Goal: Task Accomplishment & Management: Manage account settings

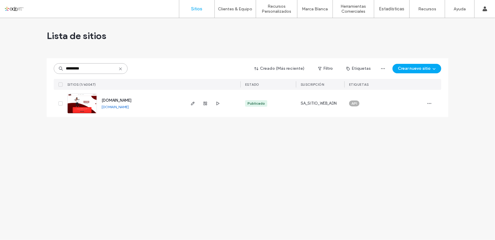
drag, startPoint x: 89, startPoint y: 67, endPoint x: 17, endPoint y: 63, distance: 72.1
click at [17, 63] on div "Lista de sitios ********* Creado (Más reciente) Filtro Etiquetas Crear nuevo si…" at bounding box center [247, 129] width 495 height 222
paste input
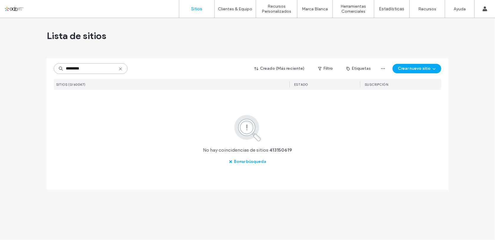
type input "*********"
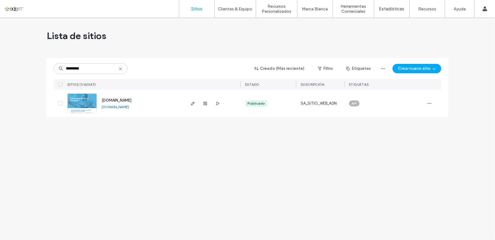
click at [129, 107] on link "www.sapambulancias.com" at bounding box center [115, 106] width 27 height 4
click at [194, 103] on use "button" at bounding box center [193, 104] width 4 height 4
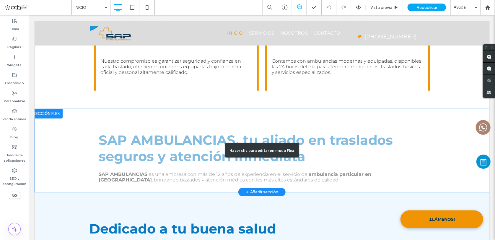
scroll to position [268, 0]
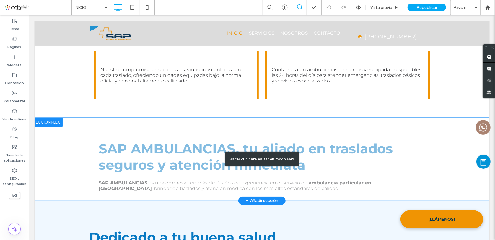
click at [45, 142] on div "Hacer clic para editar en modo Flex" at bounding box center [262, 158] width 454 height 83
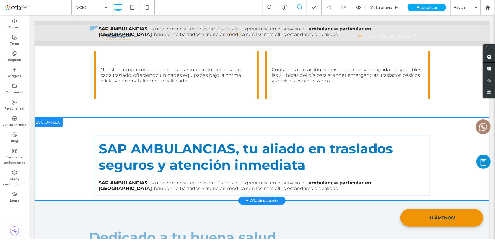
scroll to position [265, 0]
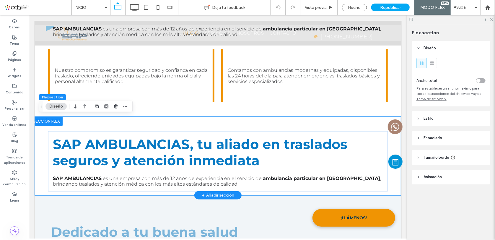
click at [41, 140] on div "SAP AMBULANCIAS, tu aliado en traslados seguros y atención inmediata SAP AMBULA…" at bounding box center [217, 155] width 354 height 78
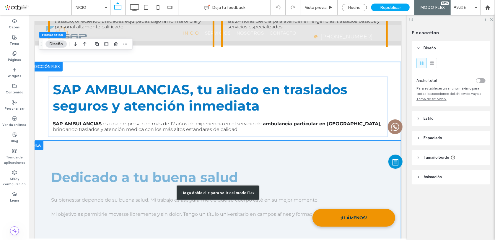
scroll to position [318, 0]
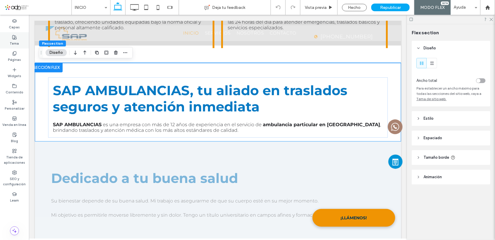
click at [13, 42] on label "Tema" at bounding box center [14, 43] width 9 height 6
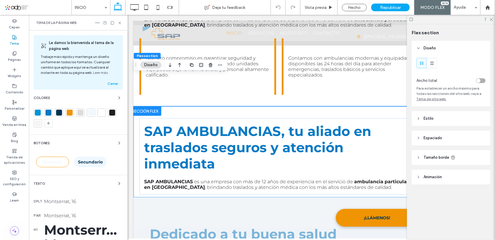
click at [41, 111] on div at bounding box center [38, 112] width 8 height 8
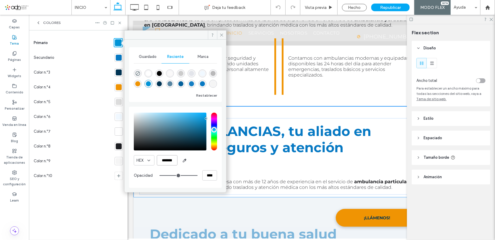
drag, startPoint x: 161, startPoint y: 161, endPoint x: 175, endPoint y: 162, distance: 14.2
click at [175, 162] on input "*******" at bounding box center [167, 160] width 21 height 10
paste input "color picker textbox"
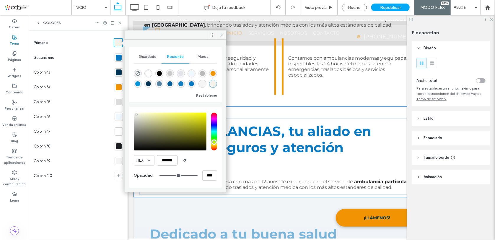
type input "*******"
click at [117, 118] on div at bounding box center [119, 117] width 6 height 6
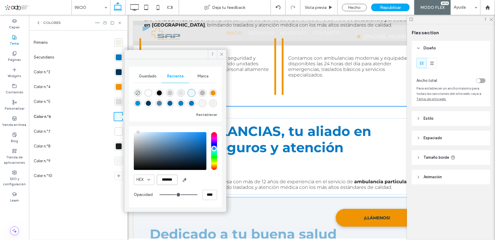
drag, startPoint x: 163, startPoint y: 179, endPoint x: 174, endPoint y: 181, distance: 11.6
click at [174, 181] on input "*******" at bounding box center [167, 179] width 21 height 10
paste input "color picker textbox"
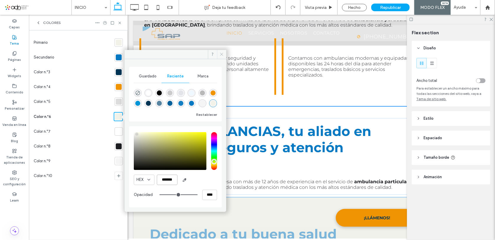
type input "*******"
click at [220, 53] on icon at bounding box center [221, 54] width 4 height 4
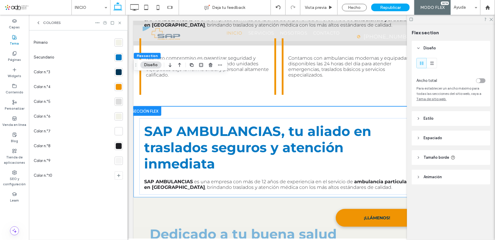
click at [118, 43] on div at bounding box center [119, 43] width 6 height 6
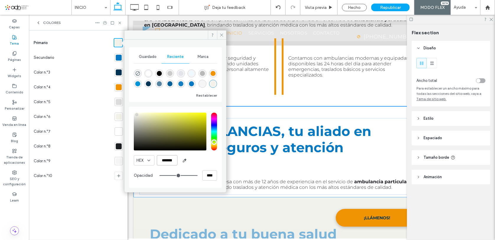
drag, startPoint x: 162, startPoint y: 161, endPoint x: 176, endPoint y: 162, distance: 14.5
click at [176, 161] on input "*******" at bounding box center [167, 160] width 21 height 10
paste input "color picker textbox"
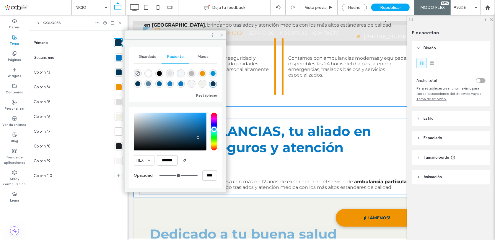
type input "*******"
click at [117, 73] on div at bounding box center [119, 72] width 6 height 6
drag, startPoint x: 160, startPoint y: 159, endPoint x: 175, endPoint y: 162, distance: 15.4
click at [175, 162] on input "*******" at bounding box center [167, 160] width 21 height 10
paste input "color picker textbox"
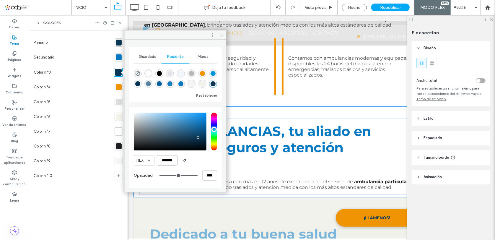
type input "*******"
click at [222, 37] on icon at bounding box center [221, 35] width 4 height 4
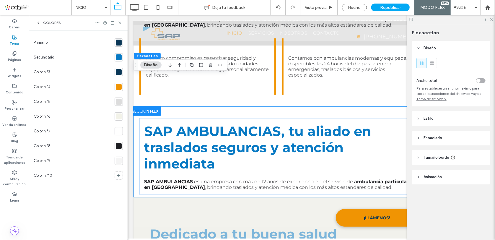
click at [118, 41] on div at bounding box center [119, 43] width 6 height 6
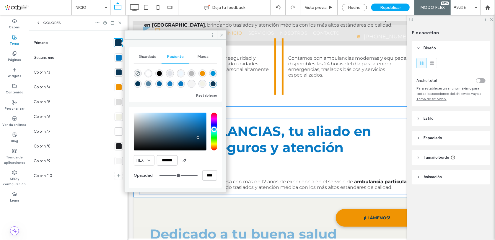
drag, startPoint x: 162, startPoint y: 159, endPoint x: 174, endPoint y: 163, distance: 12.6
click at [174, 163] on input "*******" at bounding box center [167, 160] width 21 height 10
paste input "color picker textbox"
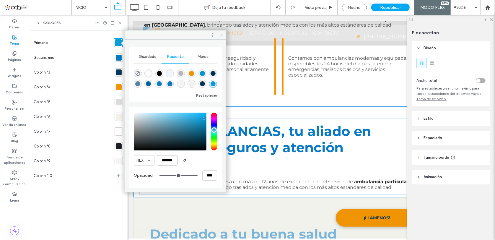
type input "*******"
drag, startPoint x: 221, startPoint y: 35, endPoint x: 94, endPoint y: 27, distance: 128.1
click at [221, 35] on icon at bounding box center [221, 35] width 4 height 4
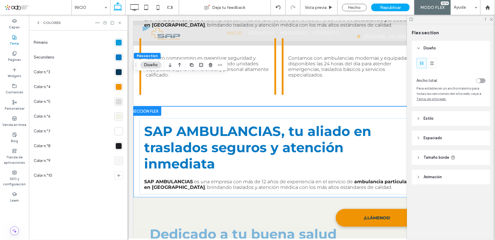
click at [118, 58] on div at bounding box center [119, 57] width 6 height 6
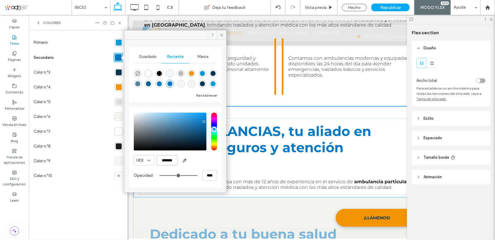
drag, startPoint x: 161, startPoint y: 161, endPoint x: 174, endPoint y: 164, distance: 14.2
click at [174, 164] on input "*******" at bounding box center [167, 160] width 21 height 10
paste input "color picker textbox"
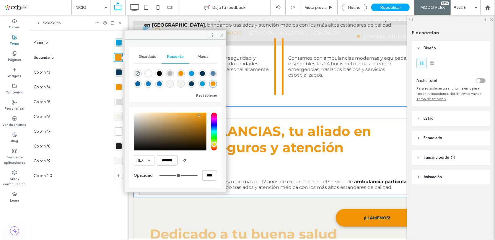
type input "*******"
click at [120, 89] on div at bounding box center [119, 87] width 6 height 6
drag, startPoint x: 161, startPoint y: 161, endPoint x: 175, endPoint y: 162, distance: 14.5
click at [175, 162] on input "*******" at bounding box center [167, 160] width 21 height 10
paste input "color picker textbox"
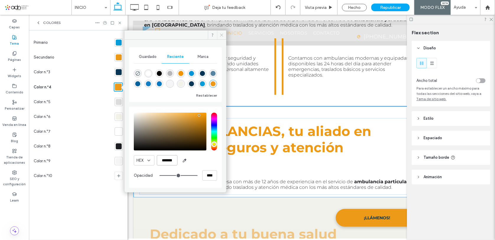
type input "*******"
drag, startPoint x: 221, startPoint y: 35, endPoint x: 94, endPoint y: 20, distance: 128.3
click at [221, 35] on icon at bounding box center [221, 35] width 4 height 4
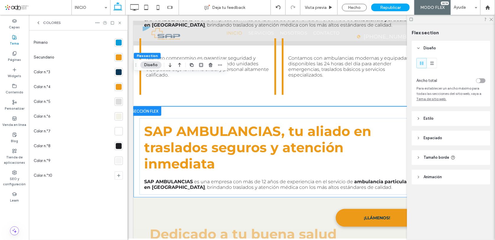
click at [119, 56] on div at bounding box center [119, 57] width 6 height 6
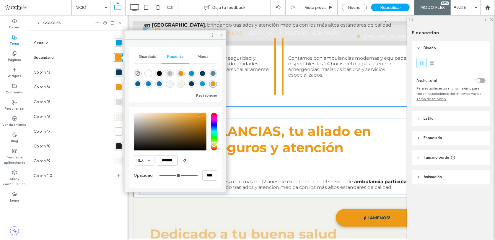
drag, startPoint x: 162, startPoint y: 158, endPoint x: 174, endPoint y: 160, distance: 11.9
click at [174, 160] on input "*******" at bounding box center [167, 160] width 21 height 10
paste input "color picker textbox"
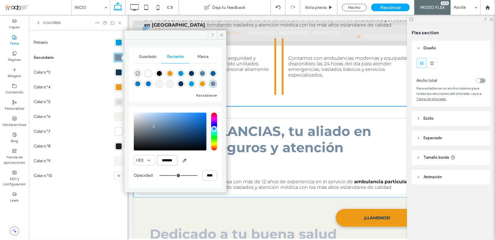
type input "*******"
click at [118, 101] on div at bounding box center [119, 102] width 6 height 6
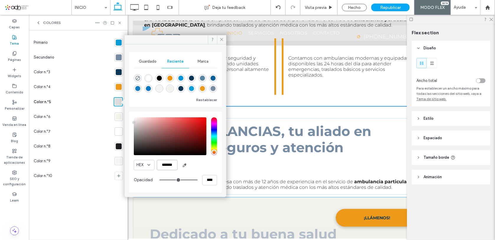
scroll to position [0, 0]
drag, startPoint x: 162, startPoint y: 166, endPoint x: 177, endPoint y: 167, distance: 15.1
click at [177, 167] on input "*******" at bounding box center [167, 165] width 21 height 10
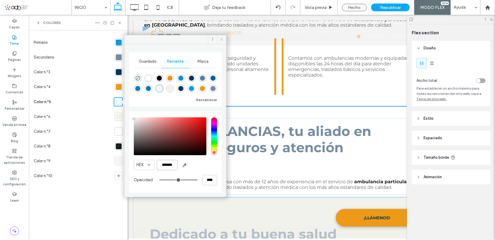
type input "*******"
click at [221, 38] on icon at bounding box center [221, 39] width 4 height 4
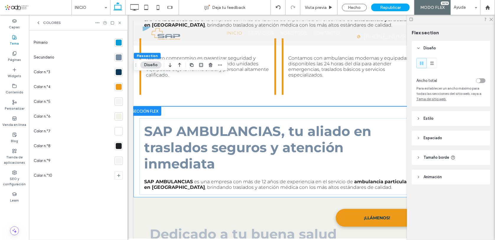
click at [121, 21] on icon at bounding box center [119, 23] width 4 height 4
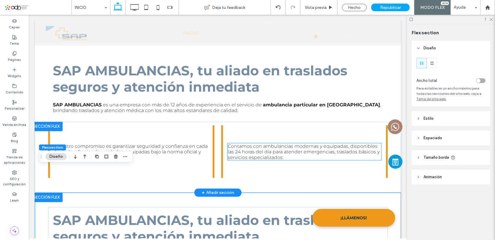
scroll to position [215, 0]
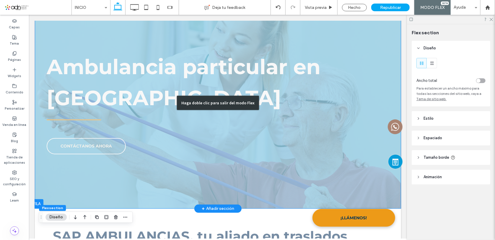
scroll to position [0, 0]
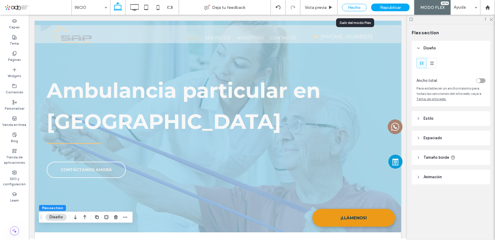
click at [356, 9] on div "Hecho" at bounding box center [354, 7] width 25 height 7
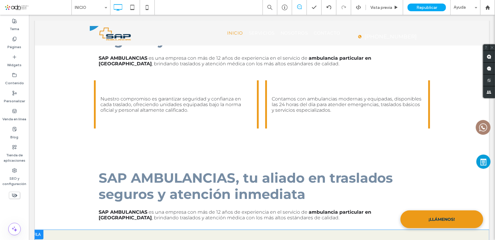
scroll to position [241, 0]
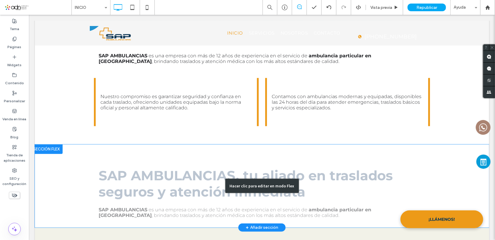
click at [47, 163] on div "Hacer clic para editar en modo Flex" at bounding box center [262, 185] width 454 height 83
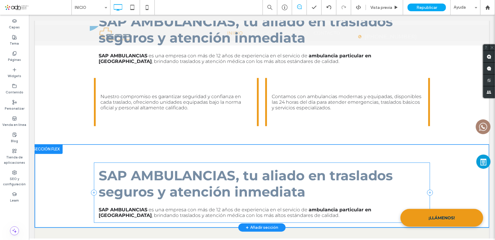
scroll to position [238, 0]
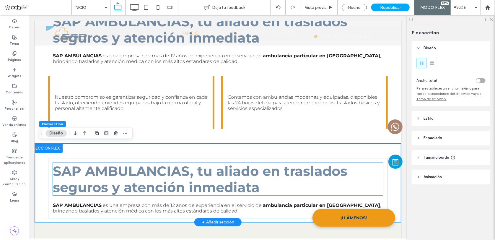
click at [97, 176] on span "SAP AMBULANCIAS, tu aliado en traslados seguros y atención inmediata" at bounding box center [200, 178] width 294 height 32
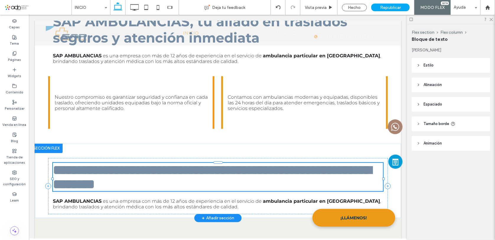
type input "**********"
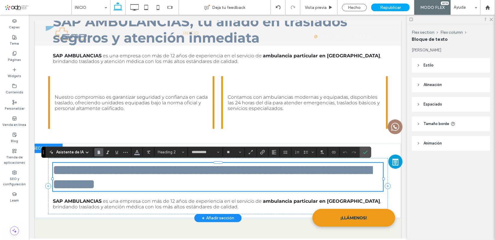
click at [97, 176] on span "**********" at bounding box center [212, 176] width 318 height 27
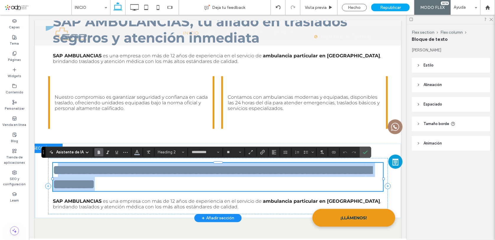
drag, startPoint x: 273, startPoint y: 192, endPoint x: 56, endPoint y: 166, distance: 217.8
click at [56, 166] on h2 "**********" at bounding box center [218, 176] width 330 height 28
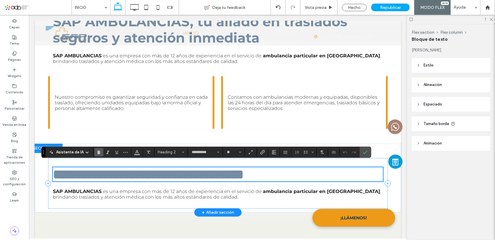
scroll to position [0, 0]
type input "**"
click at [63, 176] on strong "**********" at bounding box center [153, 173] width 180 height 13
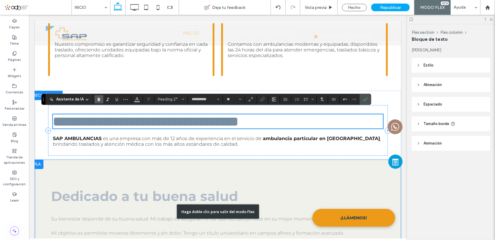
scroll to position [295, 0]
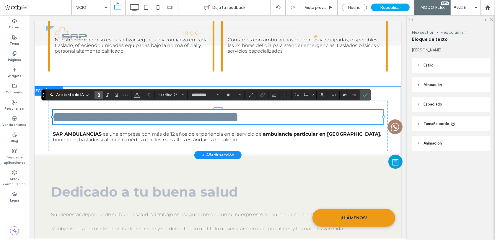
click at [37, 110] on div "**********" at bounding box center [218, 120] width 366 height 69
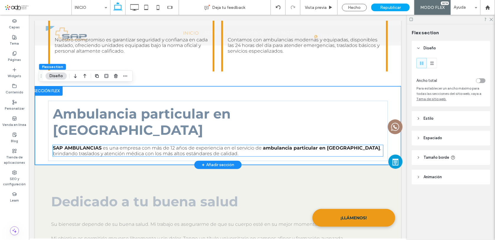
click at [120, 145] on span ", brindando traslados y atención médica con los más altos estándares de calidad." at bounding box center [217, 150] width 328 height 11
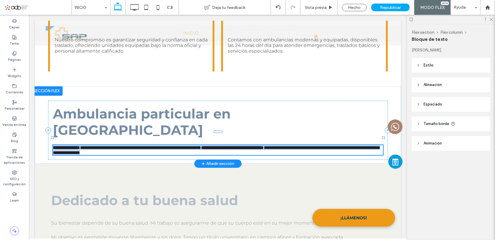
click at [120, 145] on span "**********" at bounding box center [216, 149] width 326 height 9
type input "**********"
type input "**"
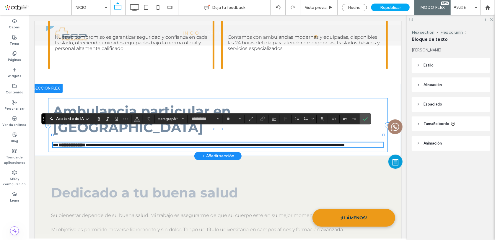
scroll to position [0, 0]
click at [272, 118] on use "Alineación" at bounding box center [274, 119] width 4 height 4
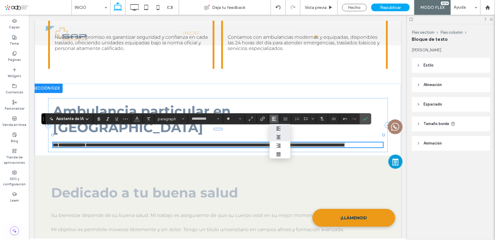
click at [278, 135] on icon "ui.textEditor.alignment.center" at bounding box center [278, 137] width 5 height 5
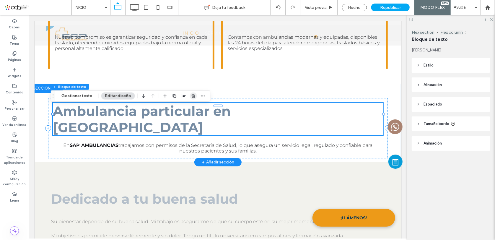
drag, startPoint x: 191, startPoint y: 95, endPoint x: 163, endPoint y: 80, distance: 32.3
click at [191, 95] on icon "button" at bounding box center [193, 96] width 5 height 5
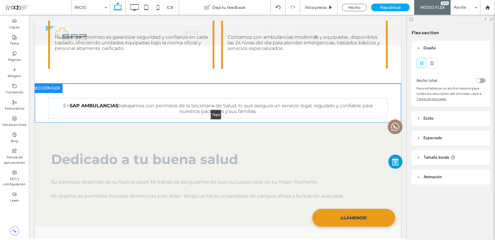
drag, startPoint x: 263, startPoint y: 150, endPoint x: 269, endPoint y: 102, distance: 48.9
click at [270, 102] on div "En SAP AMBULANCIAS trabajamos con permisos de la Secretaría de Salud, lo que as…" at bounding box center [218, 102] width 366 height 39
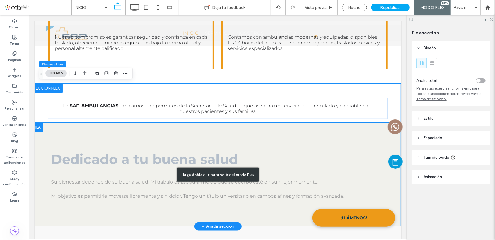
type input "**"
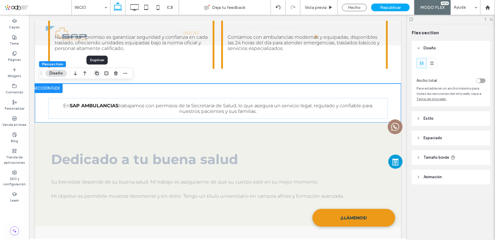
click at [96, 73] on icon "button" at bounding box center [96, 73] width 5 height 5
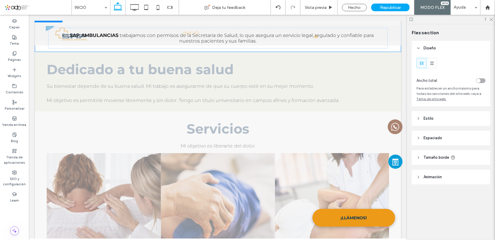
scroll to position [188, 0]
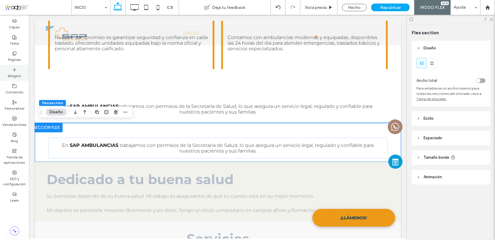
drag, startPoint x: 11, startPoint y: 71, endPoint x: 15, endPoint y: 92, distance: 22.2
click at [11, 71] on div "Widgets" at bounding box center [14, 73] width 29 height 16
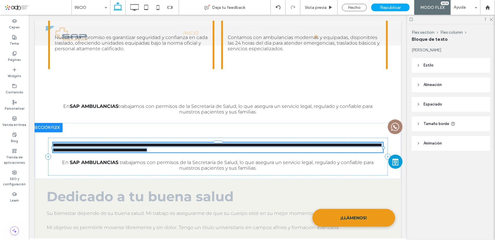
type input "**********"
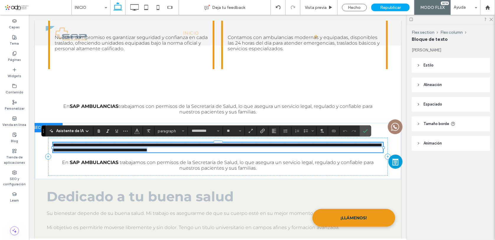
click at [174, 142] on span "**********" at bounding box center [217, 146] width 328 height 9
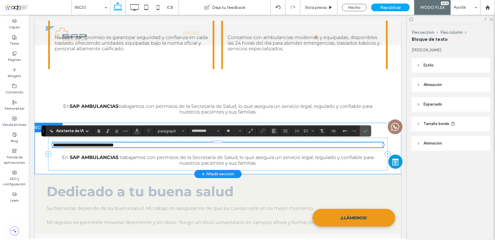
scroll to position [0, 0]
click at [166, 126] on div "**********" at bounding box center [206, 130] width 330 height 11
click at [165, 130] on span "paragraph*" at bounding box center [169, 131] width 23 height 4
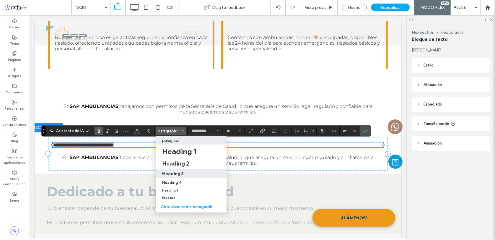
click at [178, 172] on h3 "Heading 3" at bounding box center [173, 174] width 22 height 6
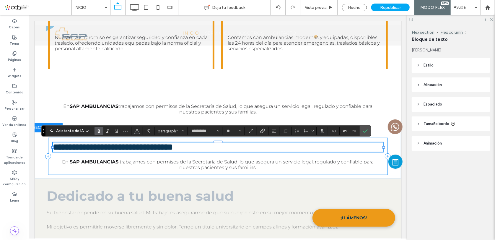
type input "**"
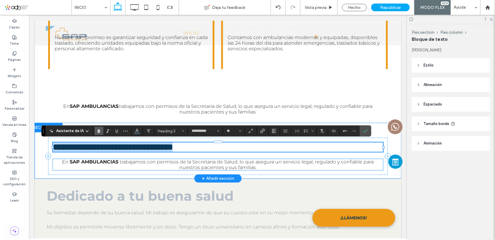
click at [79, 166] on p "En SAP AMBULANCIAS trabajamos con permisos de la Secretaría de Salud, lo que as…" at bounding box center [218, 163] width 330 height 11
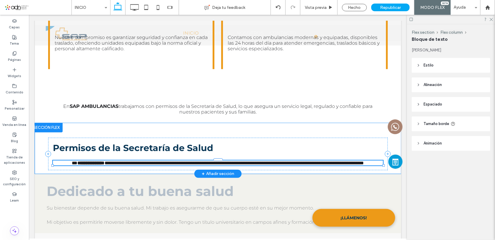
type input "**********"
type input "**"
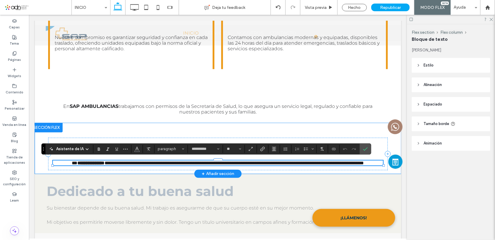
click at [129, 163] on span "**********" at bounding box center [233, 162] width 259 height 4
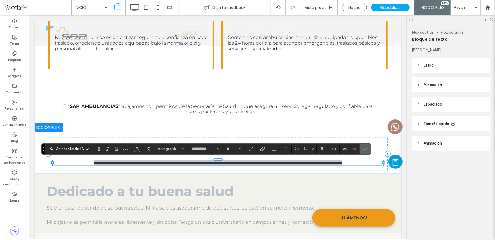
click at [363, 150] on use "Confirmar" at bounding box center [365, 149] width 5 height 4
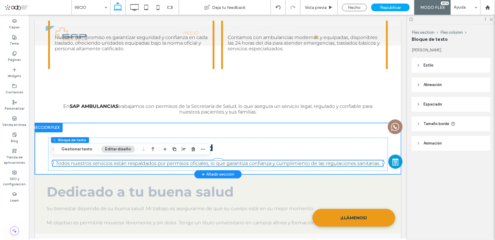
click at [40, 164] on div "Permisos de la Secretaría de Salud Todos nuestros servicios están respaldados p…" at bounding box center [217, 147] width 354 height 51
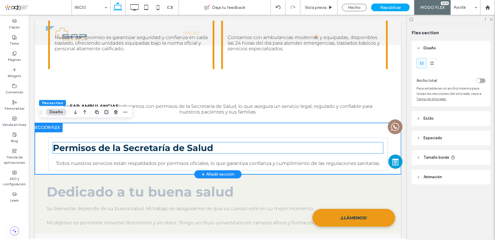
click at [157, 149] on span "Permisos de la Secretaría de Salud" at bounding box center [133, 147] width 160 height 11
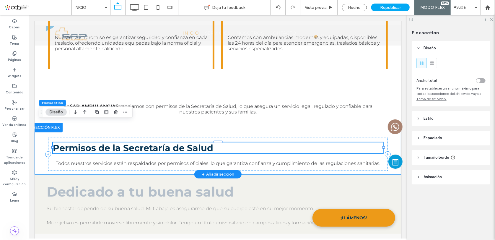
click at [157, 149] on div "Permisos de la Secretaría de Salud" at bounding box center [218, 147] width 330 height 11
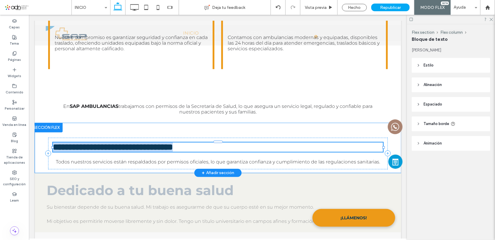
type input "**********"
type input "**"
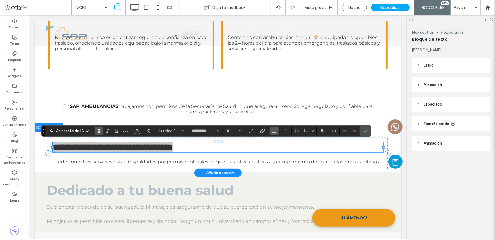
click at [272, 130] on use "Alineación" at bounding box center [274, 131] width 4 height 4
click at [276, 151] on label "ui.textEditor.alignment.center" at bounding box center [279, 149] width 21 height 9
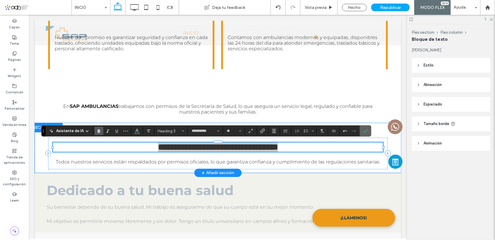
click at [364, 131] on use "Confirmar" at bounding box center [365, 131] width 5 height 4
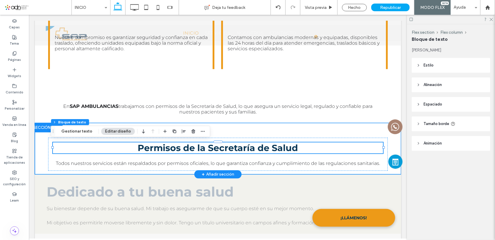
click at [41, 142] on div "Permisos de la Secretaría de Salud Todos nuestros servicios están respaldados p…" at bounding box center [217, 147] width 354 height 51
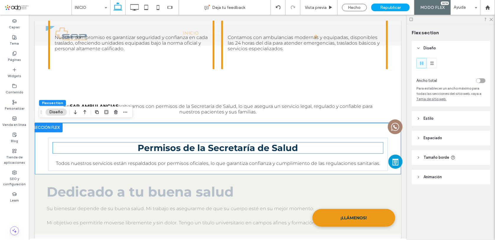
click at [154, 150] on span "Permisos de la Secretaría de Salud" at bounding box center [218, 147] width 160 height 11
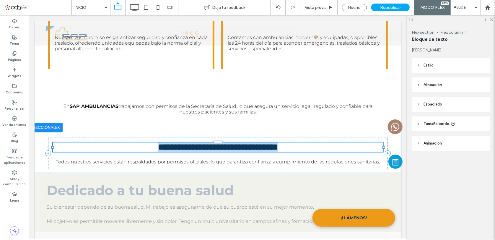
type input "**********"
type input "**"
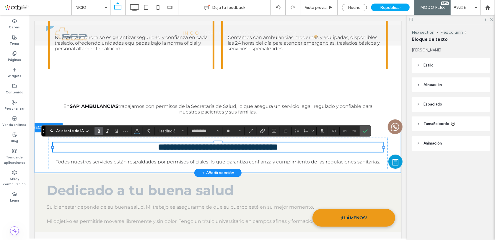
click at [40, 163] on div "**********" at bounding box center [217, 147] width 354 height 50
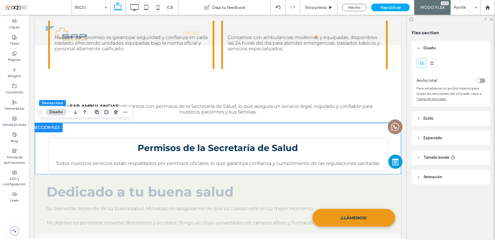
click at [94, 111] on icon "button" at bounding box center [96, 111] width 5 height 5
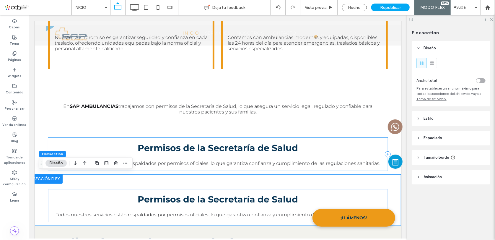
click at [59, 137] on div "Permisos de la Secretaría de Salud Todos nuestros servicios están respaldados p…" at bounding box center [217, 153] width 339 height 33
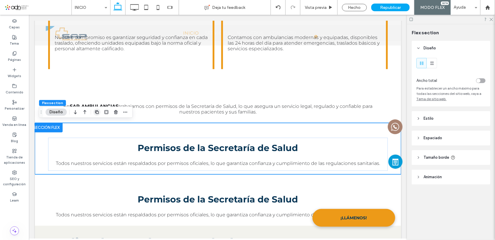
click at [95, 113] on use "button" at bounding box center [97, 112] width 4 height 4
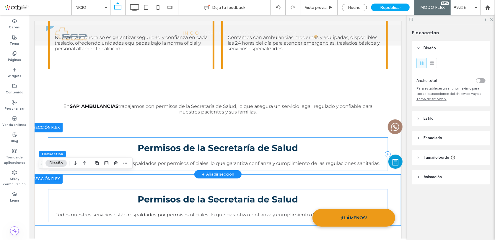
click at [56, 140] on div "Permisos de la Secretaría de Salud Todos nuestros servicios están respaldados p…" at bounding box center [217, 153] width 339 height 33
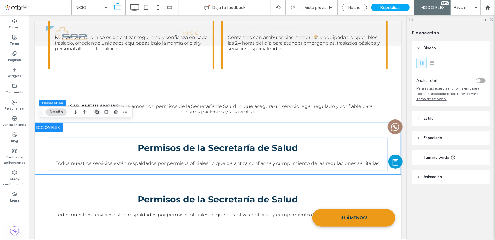
click at [97, 111] on use "button" at bounding box center [97, 112] width 4 height 4
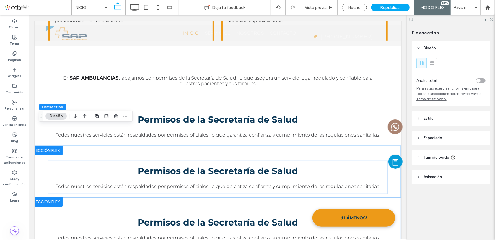
scroll to position [215, 0]
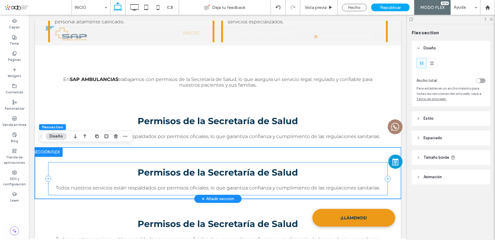
click at [67, 164] on div "Permisos de la Secretaría de Salud Todos nuestros servicios están respaldados p…" at bounding box center [217, 178] width 339 height 33
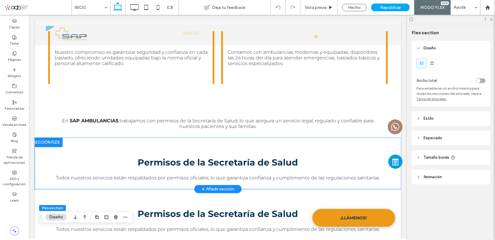
click at [40, 154] on div "Permisos de la Secretaría de Salud Todos nuestros servicios están respaldados p…" at bounding box center [217, 162] width 354 height 51
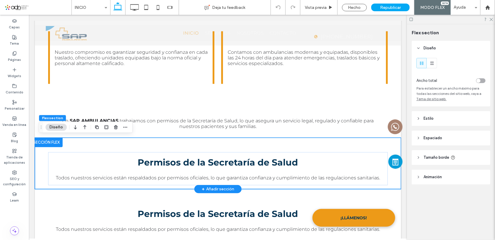
click at [40, 154] on div "Permisos de la Secretaría de Salud Todos nuestros servicios están respaldados p…" at bounding box center [217, 162] width 354 height 51
click at [20, 22] on div "Capas" at bounding box center [14, 24] width 29 height 16
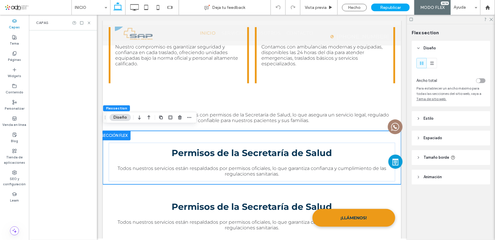
scroll to position [302, 0]
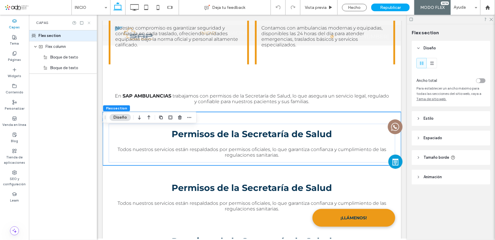
click at [89, 22] on icon at bounding box center [89, 23] width 4 height 4
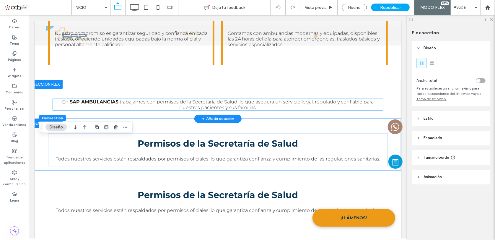
scroll to position [283, 0]
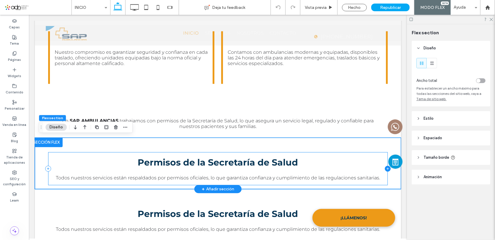
click at [386, 169] on icon at bounding box center [387, 168] width 6 height 6
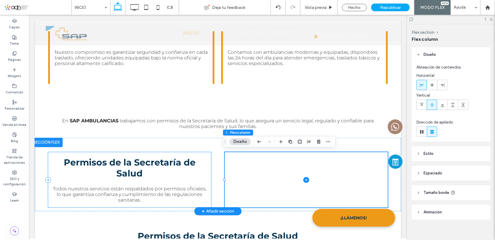
click at [48, 173] on div "Permisos de la Secretaría de Salud Todos nuestros servicios están respaldados p…" at bounding box center [129, 179] width 163 height 55
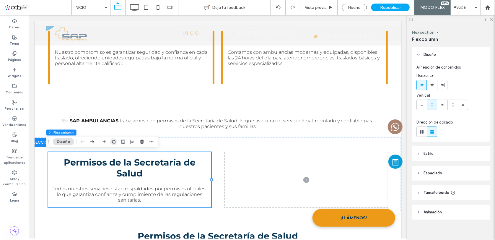
click at [110, 141] on div at bounding box center [128, 141] width 54 height 11
click at [113, 140] on icon "button" at bounding box center [113, 141] width 5 height 5
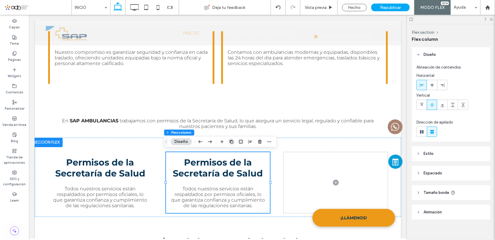
click at [230, 141] on icon "button" at bounding box center [231, 141] width 5 height 5
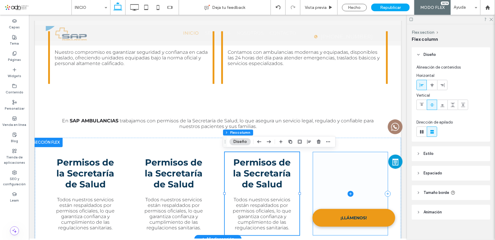
click at [341, 168] on span at bounding box center [350, 193] width 75 height 83
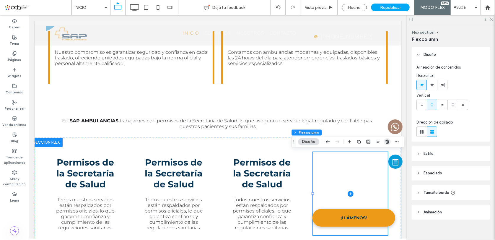
click at [388, 141] on icon "button" at bounding box center [387, 141] width 5 height 5
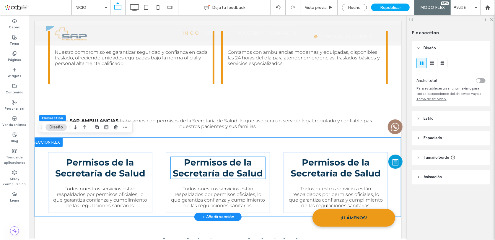
click at [215, 169] on span "Permisos de la Secretaría de Salud" at bounding box center [217, 167] width 90 height 22
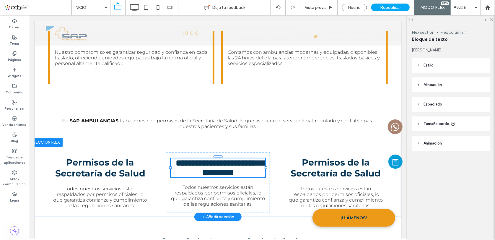
type input "**********"
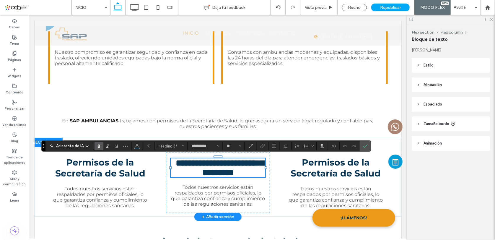
click at [214, 171] on span "**********" at bounding box center [219, 167] width 88 height 18
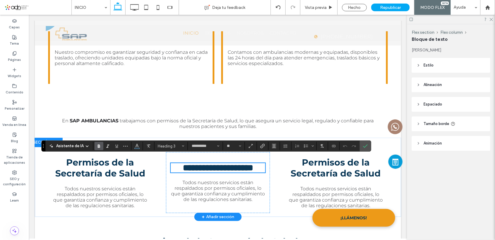
type input "**"
drag, startPoint x: 364, startPoint y: 145, endPoint x: 411, endPoint y: 0, distance: 152.5
click at [364, 145] on icon "Confirmar" at bounding box center [365, 145] width 5 height 5
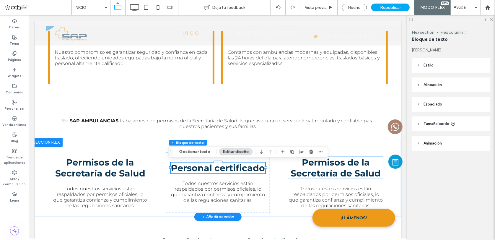
click at [315, 166] on span "Permisos de la Secretaría de Salud" at bounding box center [335, 167] width 90 height 22
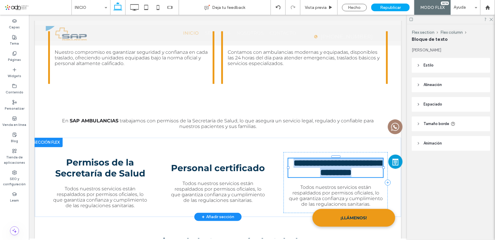
click at [316, 164] on span "**********" at bounding box center [337, 167] width 88 height 18
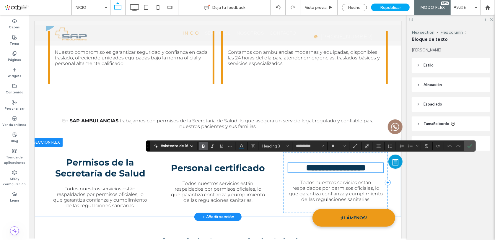
type input "**"
click at [468, 145] on icon "Confirmar" at bounding box center [469, 145] width 5 height 5
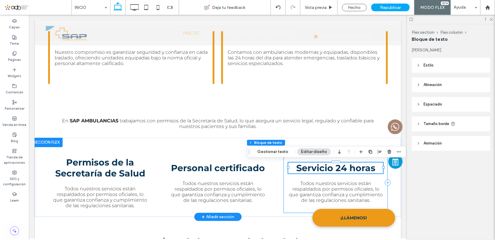
click at [285, 179] on div "Servicio 24 horas Todos nuestros servicios están respaldados por permisos ofici…" at bounding box center [335, 182] width 104 height 61
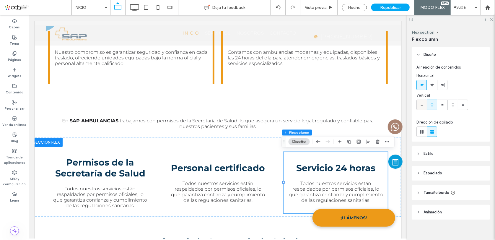
click at [420, 103] on icon at bounding box center [421, 104] width 5 height 5
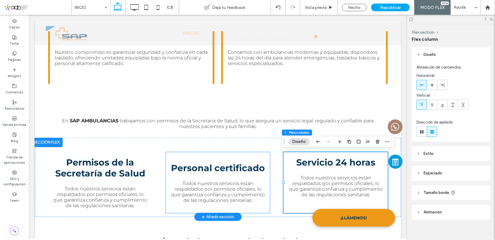
drag, startPoint x: 242, startPoint y: 206, endPoint x: 438, endPoint y: 117, distance: 215.1
click at [242, 206] on div "Personal certificado Todos nuestros servicios están respaldados por permisos of…" at bounding box center [218, 182] width 104 height 61
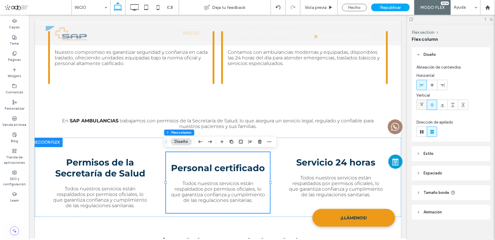
click at [422, 104] on use at bounding box center [421, 104] width 4 height 3
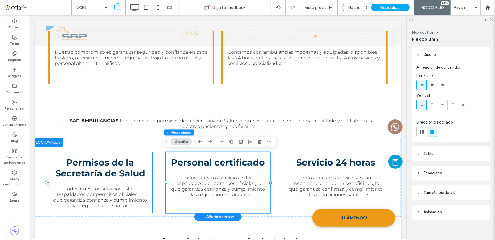
click at [110, 153] on div "Permisos de la Secretaría de Salud Todos nuestros servicios están respaldados p…" at bounding box center [100, 182] width 104 height 61
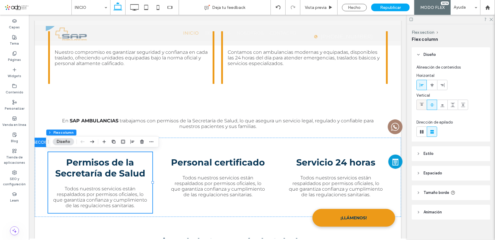
click at [422, 104] on icon at bounding box center [421, 104] width 5 height 5
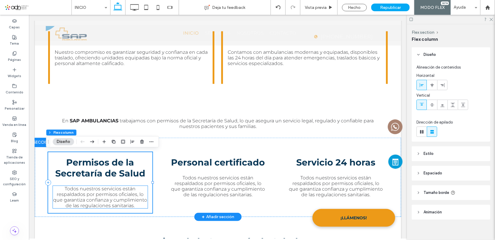
click at [99, 202] on span "Todos nuestros servicios están respaldados por permisos oficiales, lo que garan…" at bounding box center [100, 196] width 94 height 22
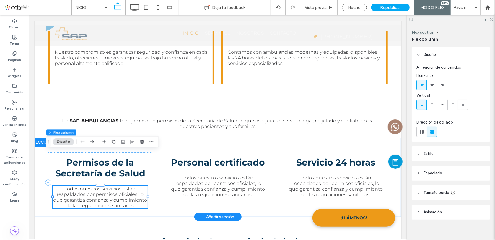
click at [99, 202] on span "Todos nuestros servicios están respaldados por permisos oficiales, lo que garan…" at bounding box center [100, 196] width 94 height 22
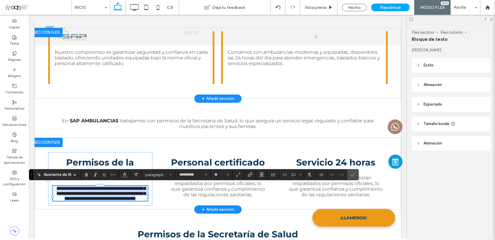
type input "**********"
type input "**"
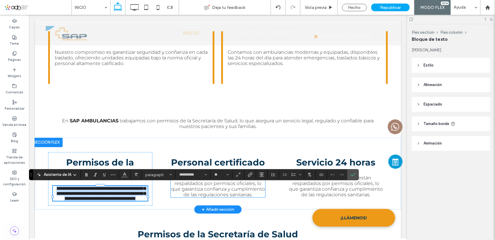
click at [191, 189] on span "Todos nuestros servicios están respaldados por permisos oficiales, lo que garan…" at bounding box center [218, 185] width 94 height 22
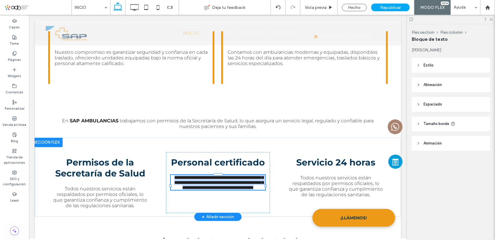
click at [191, 189] on span "**********" at bounding box center [218, 182] width 89 height 14
type input "**********"
type input "**"
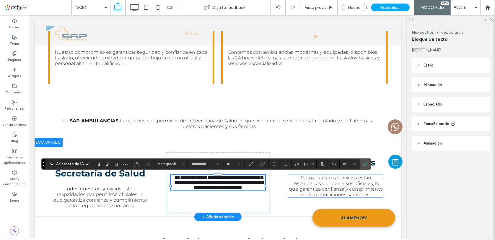
click at [317, 185] on span "Todos nuestros servicios están respaldados por permisos oficiales, lo que garan…" at bounding box center [335, 185] width 94 height 22
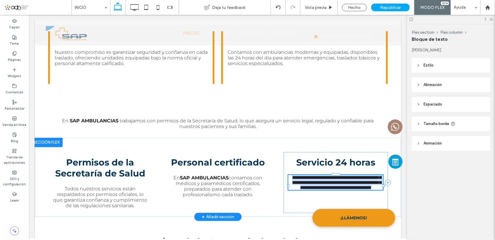
click at [317, 185] on span "**********" at bounding box center [336, 182] width 89 height 14
type input "**********"
type input "**"
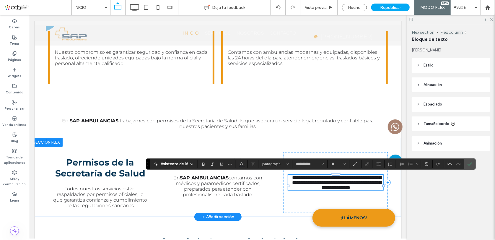
click at [469, 164] on icon "Confirmar" at bounding box center [469, 163] width 5 height 5
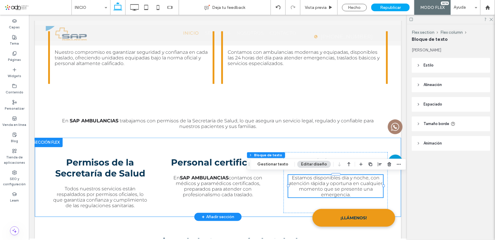
click at [62, 148] on div "Permisos de la Secretaría de Salud Todos nuestros servicios están respaldados p…" at bounding box center [217, 176] width 354 height 79
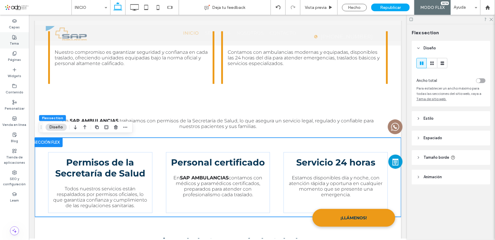
click at [14, 40] on label "Tema" at bounding box center [14, 43] width 9 height 6
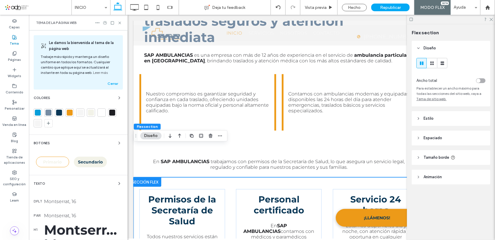
click at [11, 38] on div "Tema" at bounding box center [14, 40] width 29 height 16
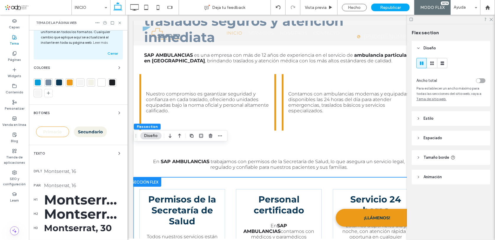
scroll to position [80, 0]
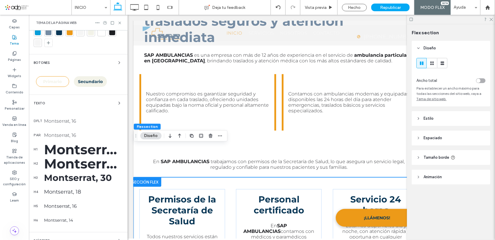
click at [62, 145] on div "Montserrat, 70" at bounding box center [83, 149] width 79 height 16
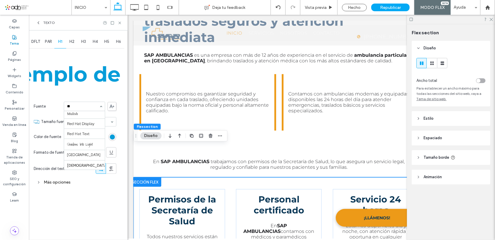
scroll to position [0, 0]
type input "****"
click at [112, 106] on use at bounding box center [111, 106] width 5 height 4
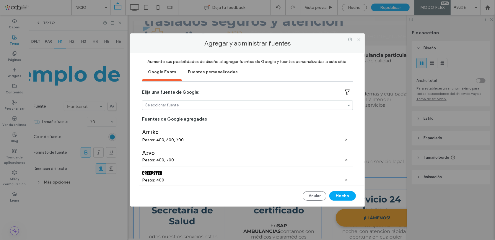
click at [156, 99] on div "Elija una fuente de Google: Seleccionar fuente Fuentes de Google agregadas Amik…" at bounding box center [247, 134] width 211 height 95
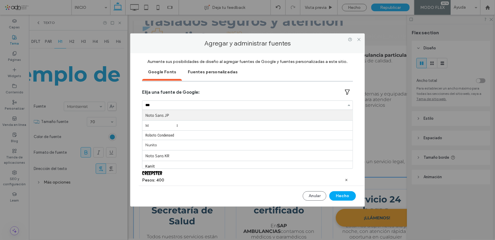
type input "****"
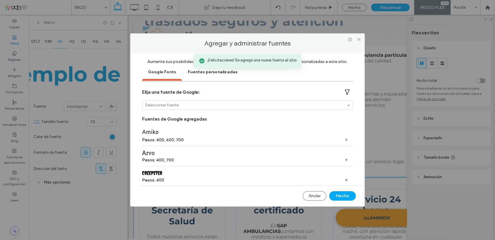
scroll to position [56, 0]
click at [348, 196] on button "Hecho" at bounding box center [342, 195] width 27 height 9
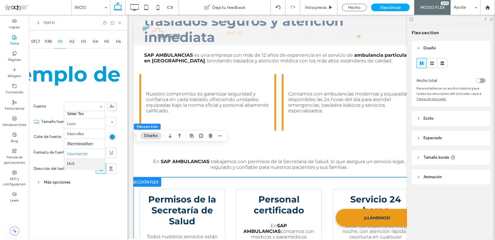
scroll to position [293, 0]
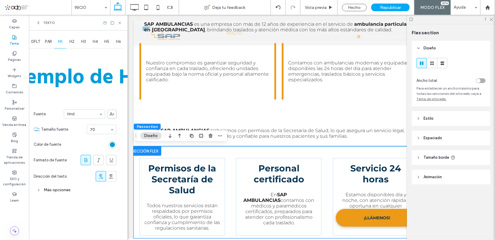
click at [71, 41] on span "H2" at bounding box center [71, 41] width 5 height 5
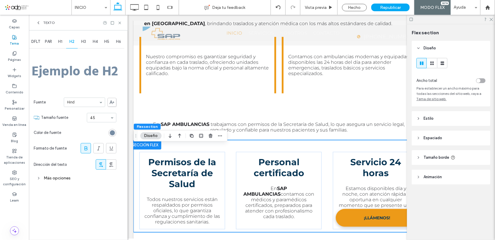
scroll to position [277, 0]
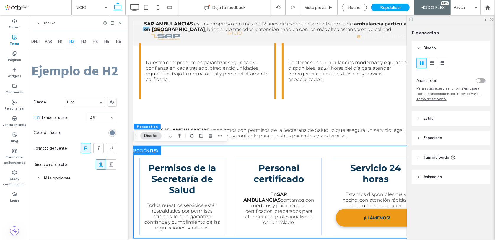
click at [84, 40] on span "H3" at bounding box center [83, 41] width 5 height 5
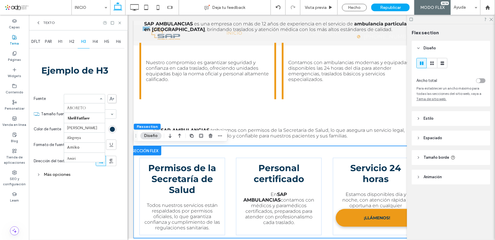
scroll to position [297, 0]
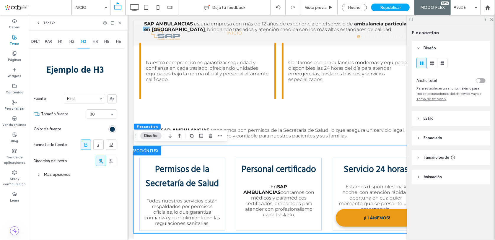
click at [37, 40] on span "DFLT" at bounding box center [35, 41] width 9 height 5
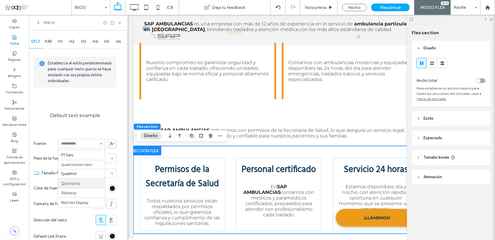
scroll to position [547, 0]
click at [48, 42] on span "PAR" at bounding box center [48, 41] width 7 height 5
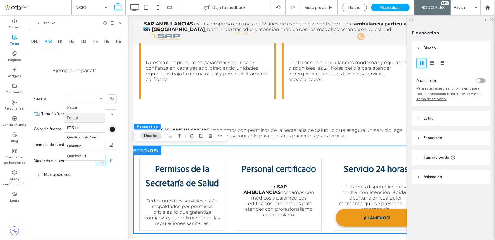
scroll to position [588, 0]
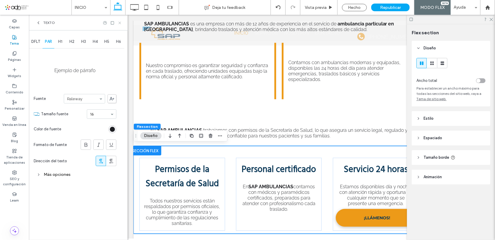
click at [120, 21] on icon at bounding box center [119, 23] width 4 height 4
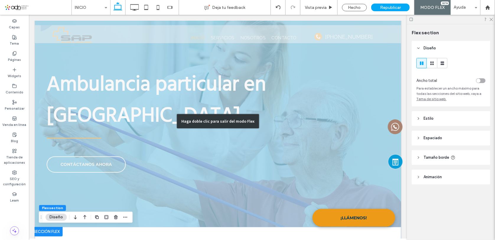
scroll to position [0, 0]
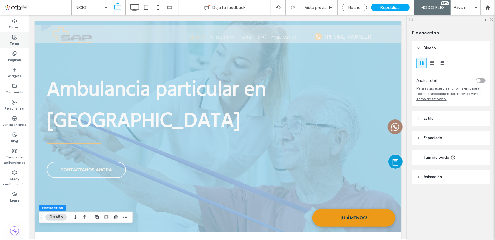
click at [16, 37] on icon at bounding box center [14, 37] width 5 height 5
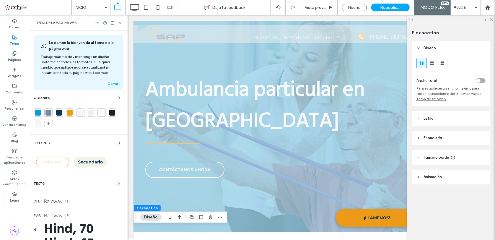
scroll to position [53, 0]
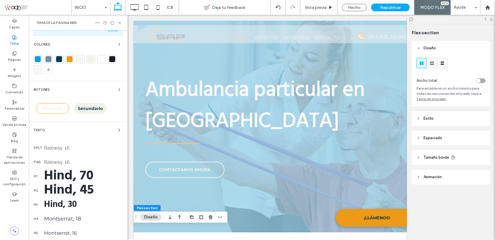
click at [74, 189] on div "Hind, 45" at bounding box center [83, 189] width 79 height 21
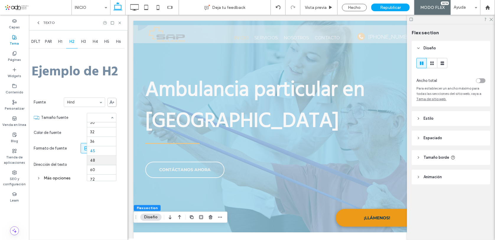
scroll to position [81, 0]
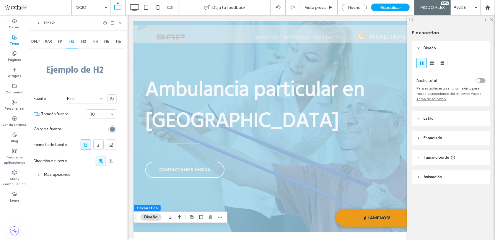
click at [60, 40] on span "H1" at bounding box center [60, 41] width 4 height 5
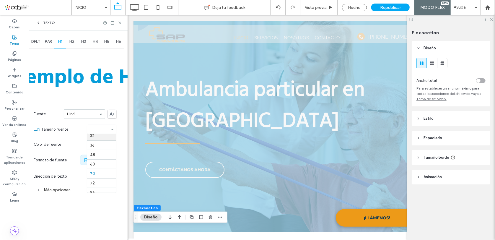
scroll to position [108, 0]
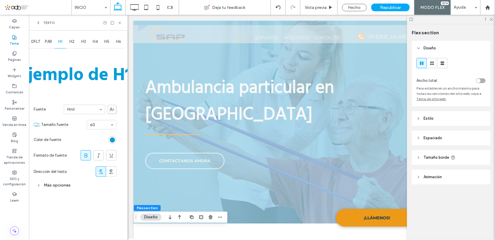
click at [72, 40] on span "H2" at bounding box center [71, 41] width 5 height 5
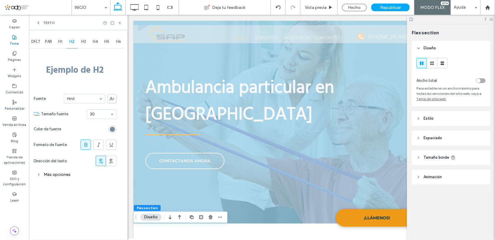
click at [84, 43] on span "H3" at bounding box center [83, 41] width 5 height 5
click at [71, 42] on span "H2" at bounding box center [71, 41] width 5 height 5
click at [47, 43] on span "PAR" at bounding box center [48, 41] width 7 height 5
click at [36, 41] on span "DFLT" at bounding box center [35, 41] width 9 height 5
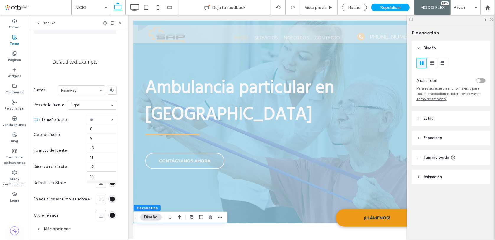
scroll to position [59, 0]
click at [95, 81] on div "Establezca el estilo predeterminado para cualquier texto que no se haya anulado…" at bounding box center [75, 118] width 83 height 245
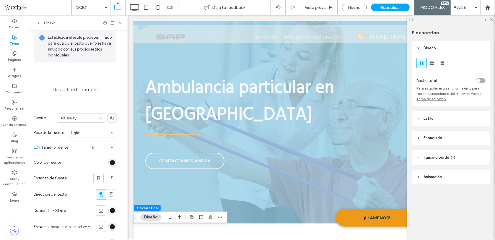
scroll to position [0, 0]
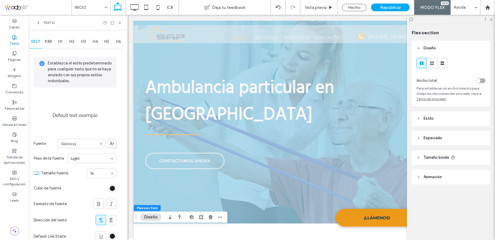
click at [49, 43] on span "PAR" at bounding box center [48, 41] width 7 height 5
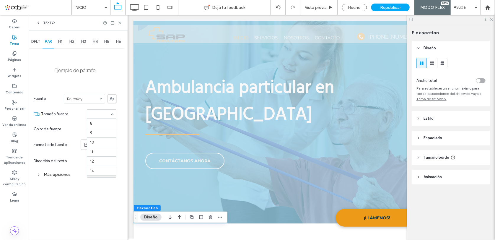
scroll to position [59, 0]
click at [109, 84] on div "Ejemplo de párrafo Fuente Raleway Tamaño fuente 8 9 10 11 12 14 16 18 24 30 32 …" at bounding box center [75, 115] width 83 height 130
click at [32, 39] on span "DFLT" at bounding box center [35, 41] width 9 height 5
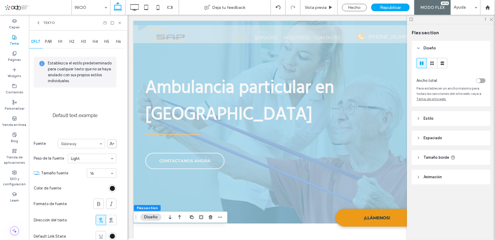
click at [48, 41] on span "PAR" at bounding box center [48, 41] width 7 height 5
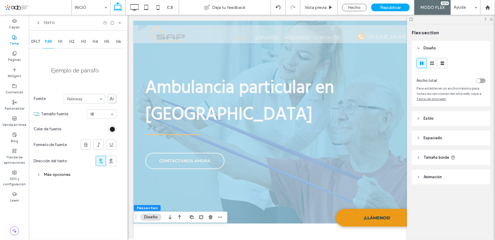
click at [33, 40] on span "DFLT" at bounding box center [35, 41] width 9 height 5
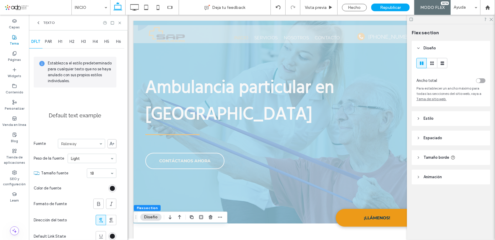
click at [60, 39] on div "H1" at bounding box center [60, 41] width 12 height 13
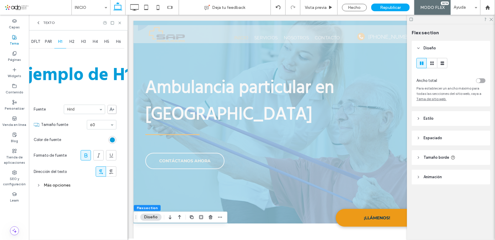
click at [71, 42] on span "H2" at bounding box center [71, 41] width 5 height 5
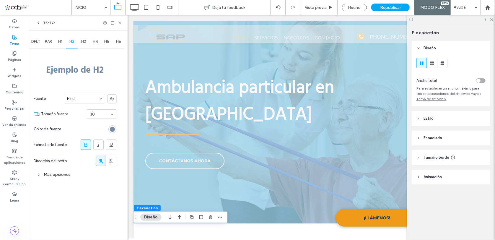
click at [120, 21] on icon at bounding box center [119, 23] width 4 height 4
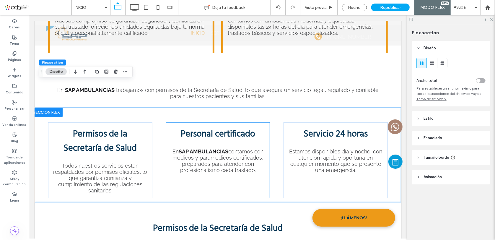
scroll to position [322, 0]
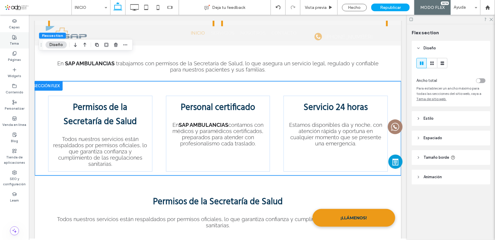
click at [13, 38] on icon at bounding box center [14, 37] width 5 height 5
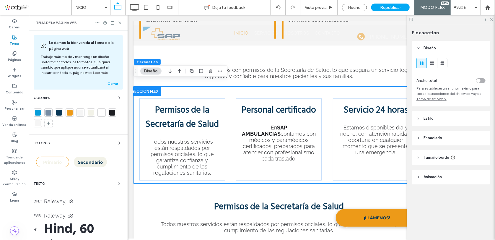
scroll to position [27, 0]
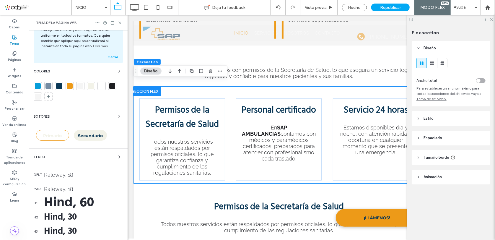
click at [65, 176] on div "Raleway, 18" at bounding box center [83, 174] width 79 height 6
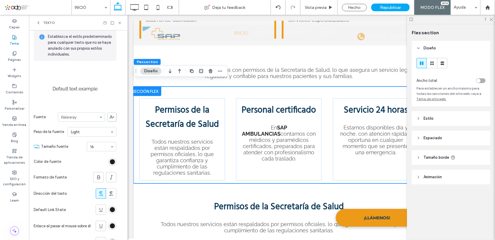
scroll to position [0, 0]
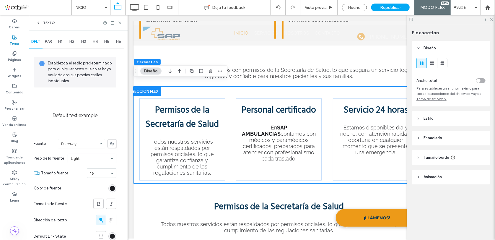
click at [46, 41] on span "PAR" at bounding box center [48, 41] width 7 height 5
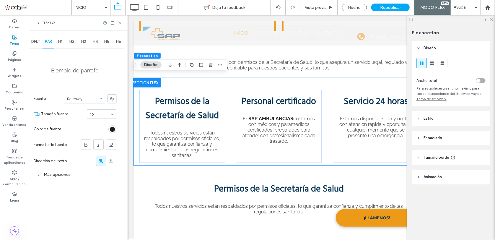
scroll to position [325, 0]
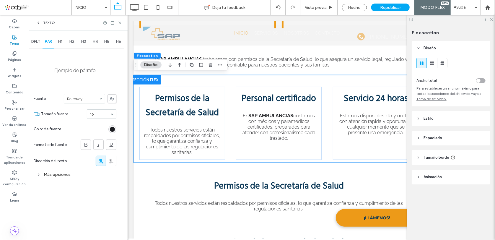
click at [119, 19] on div "Texto" at bounding box center [78, 23] width 99 height 16
click at [118, 21] on icon at bounding box center [119, 23] width 4 height 4
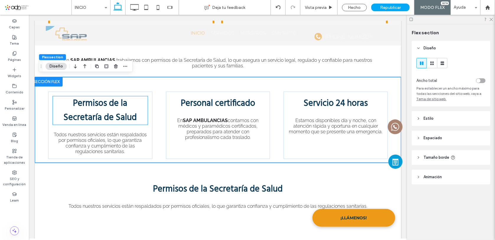
scroll to position [299, 0]
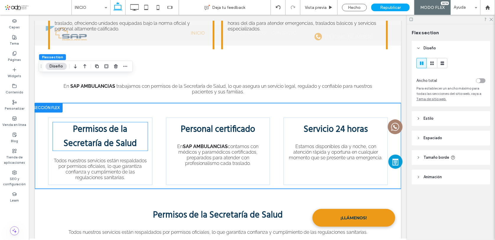
click at [121, 122] on span "Permisos de la Secretaría de Salud" at bounding box center [99, 136] width 73 height 28
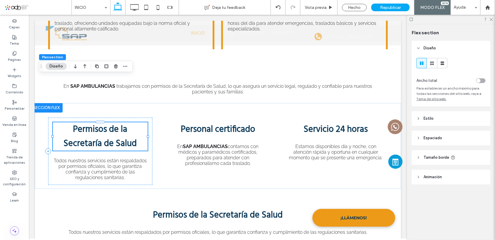
click at [121, 122] on div "Permisos de la Secretaría de Salud" at bounding box center [100, 136] width 95 height 28
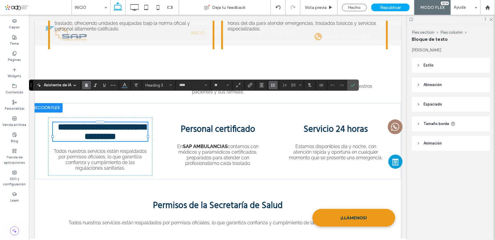
click at [272, 85] on use "Altura de la línea" at bounding box center [273, 85] width 4 height 3
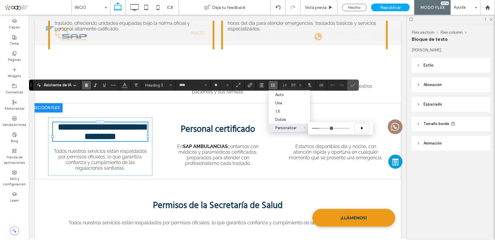
type input "***"
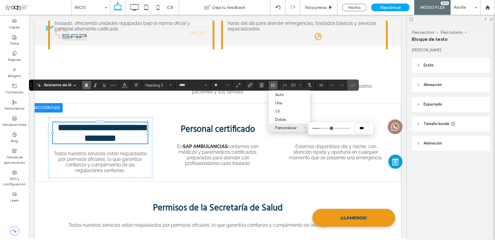
type input "***"
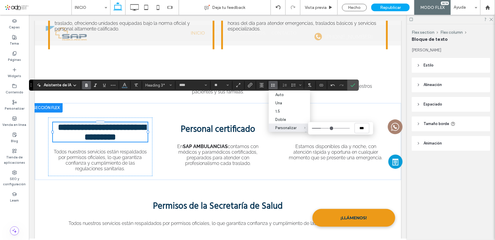
type input "*"
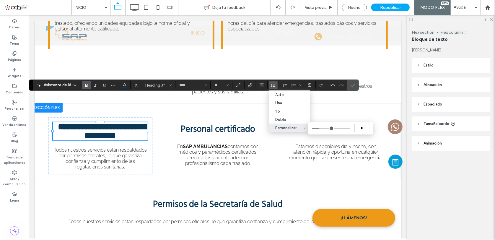
type input "***"
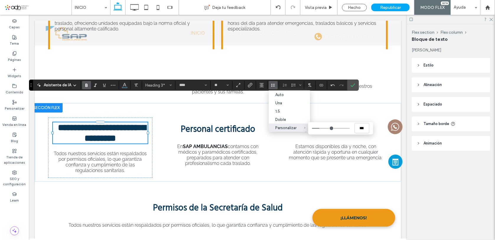
type input "***"
drag, startPoint x: 319, startPoint y: 127, endPoint x: 322, endPoint y: 127, distance: 3.5
type input "***"
click at [322, 128] on input "Personalizar ***" at bounding box center [331, 128] width 38 height 1
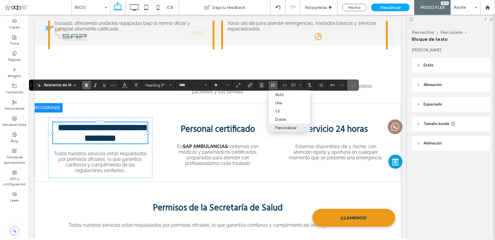
click at [350, 85] on icon "Confirmar" at bounding box center [352, 85] width 5 height 5
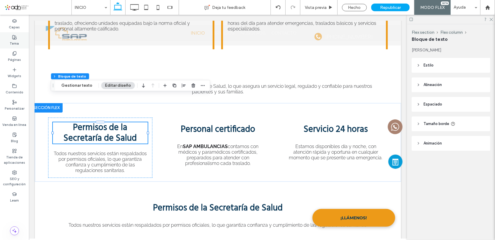
click at [18, 39] on div "Tema" at bounding box center [14, 40] width 29 height 16
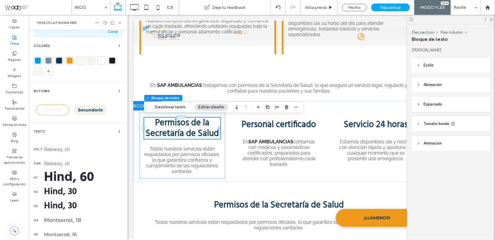
scroll to position [80, 0]
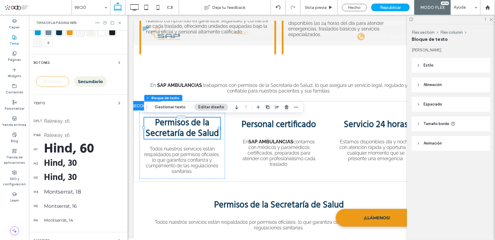
click at [65, 172] on div "Hind, 30" at bounding box center [83, 177] width 79 height 14
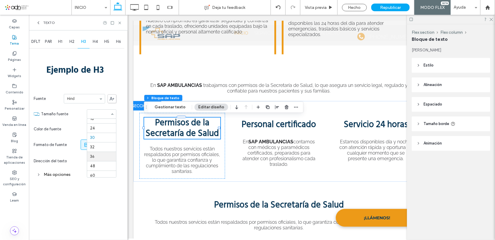
scroll to position [61, 0]
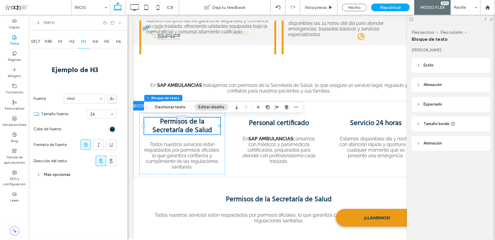
drag, startPoint x: 120, startPoint y: 21, endPoint x: 4, endPoint y: 6, distance: 117.2
click at [120, 21] on icon at bounding box center [119, 23] width 4 height 4
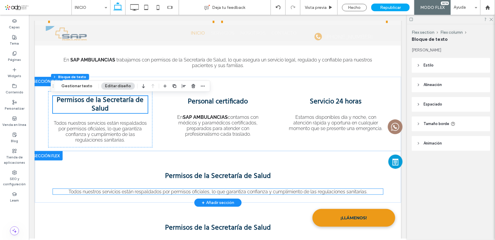
scroll to position [298, 0]
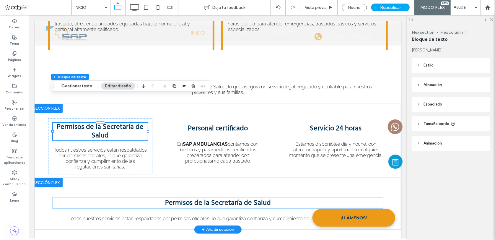
click at [264, 197] on span "Permisos de la Secretaría de Salud" at bounding box center [218, 202] width 106 height 11
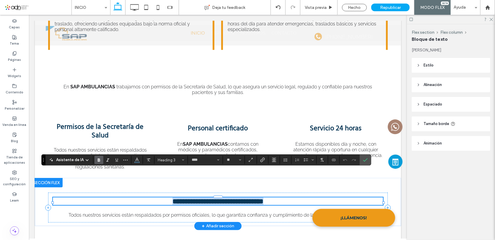
type input "****"
type input "**"
click at [94, 121] on span "Permisos de la Secretaría de Salud" at bounding box center [99, 131] width 87 height 20
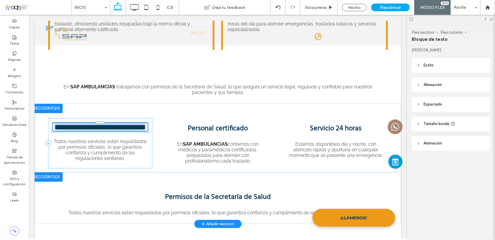
type input "****"
type input "**"
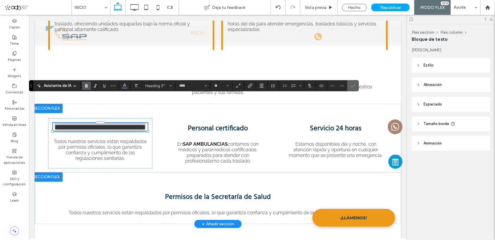
click at [351, 86] on use "Confirmar" at bounding box center [353, 86] width 5 height 4
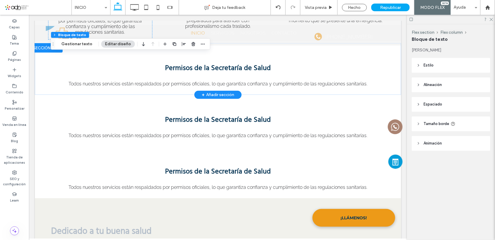
scroll to position [432, 0]
click at [17, 56] on label "Páginas" at bounding box center [14, 59] width 13 height 6
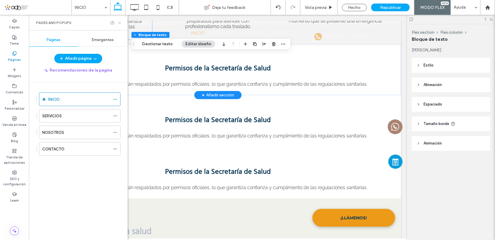
click at [119, 21] on icon at bounding box center [119, 23] width 4 height 4
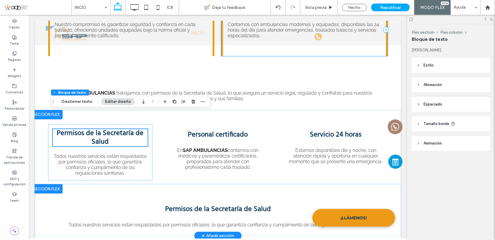
scroll to position [295, 0]
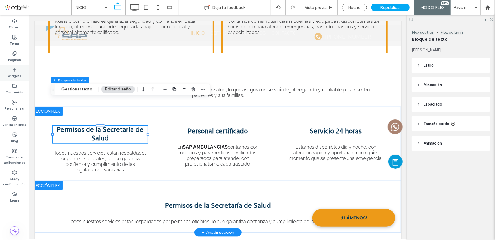
click at [14, 66] on div "Widgets" at bounding box center [14, 73] width 29 height 16
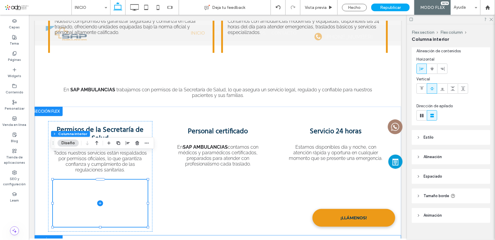
scroll to position [25, 0]
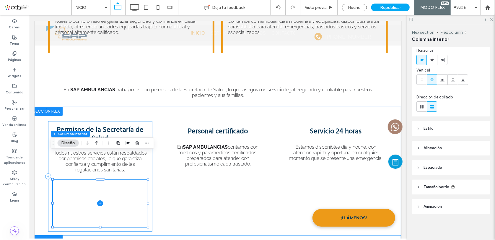
click at [48, 191] on div "Permisos de la Secretaría de Salud Todos nuestros servicios están respaldados p…" at bounding box center [100, 176] width 104 height 110
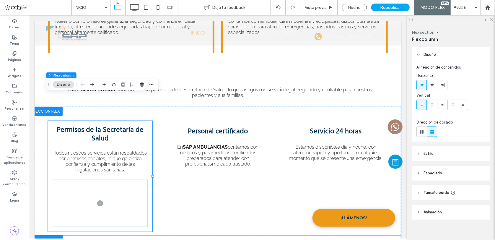
click at [431, 172] on span "Espaciado" at bounding box center [432, 173] width 19 height 6
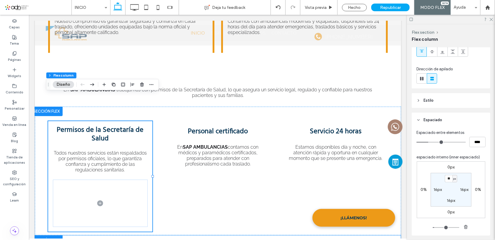
scroll to position [53, 0]
click at [436, 187] on label "16px" at bounding box center [437, 188] width 8 height 5
click at [448, 177] on label "16px" at bounding box center [450, 178] width 8 height 5
click at [449, 198] on label "16px" at bounding box center [450, 199] width 8 height 5
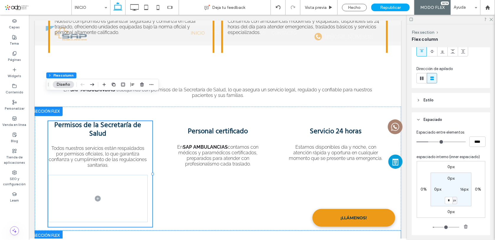
drag, startPoint x: 462, startPoint y: 188, endPoint x: 482, endPoint y: 208, distance: 28.6
click at [462, 188] on label "16px" at bounding box center [464, 188] width 8 height 5
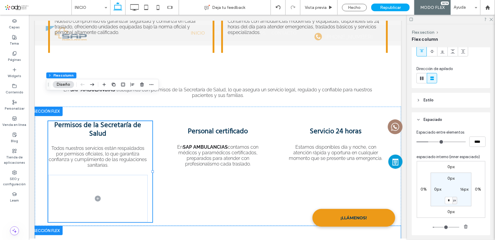
type input "**"
type input "*"
click at [479, 204] on div "0px 0% 0px 0% 0px * px 0px 0px" at bounding box center [450, 189] width 68 height 57
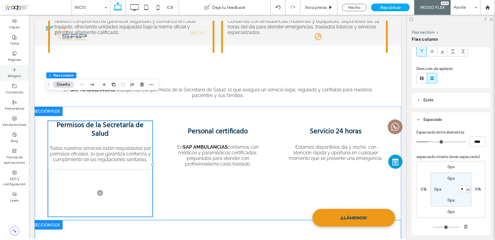
click at [15, 69] on icon at bounding box center [14, 69] width 5 height 5
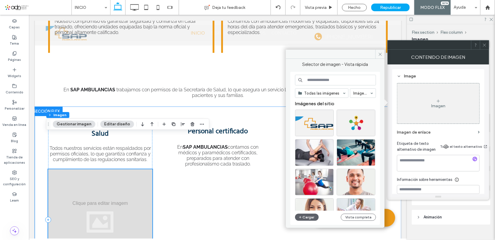
scroll to position [349, 0]
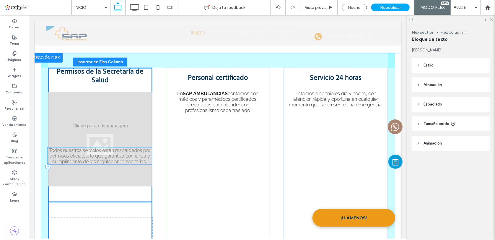
drag, startPoint x: 117, startPoint y: 61, endPoint x: 118, endPoint y: 153, distance: 91.5
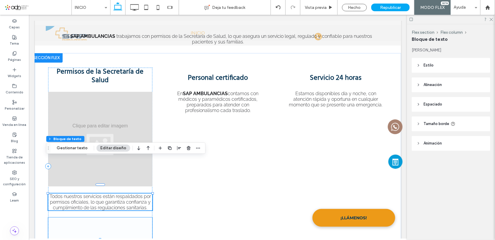
click at [106, 217] on span at bounding box center [100, 240] width 104 height 47
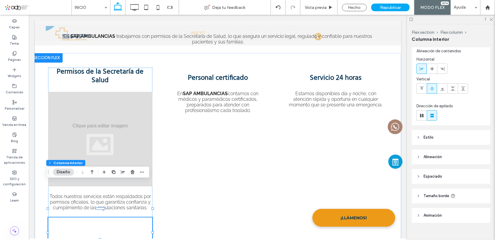
scroll to position [25, 0]
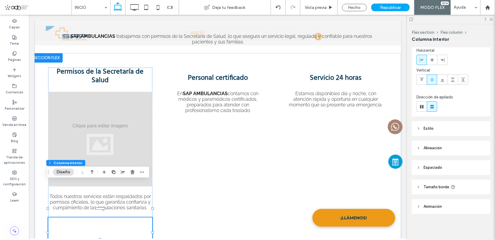
click at [431, 167] on span "Espaciado" at bounding box center [432, 167] width 19 height 6
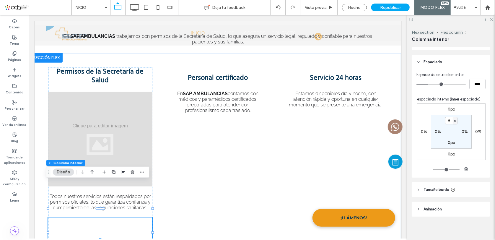
scroll to position [132, 0]
click at [453, 119] on span "px" at bounding box center [454, 119] width 3 height 6
click at [448, 137] on div "%" at bounding box center [450, 137] width 8 height 10
click at [447, 117] on input "*" at bounding box center [449, 118] width 8 height 7
type input "*"
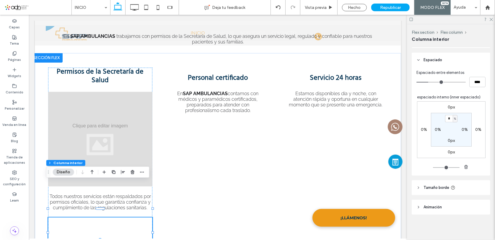
click at [434, 129] on label "0%" at bounding box center [437, 129] width 6 height 5
click at [447, 141] on label "0px" at bounding box center [450, 140] width 7 height 5
click at [461, 130] on label "0%" at bounding box center [464, 129] width 6 height 5
type input "*"
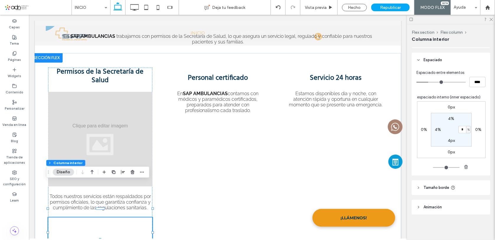
type input "*"
click at [461, 142] on section "4% * % 4px 4%" at bounding box center [451, 130] width 41 height 34
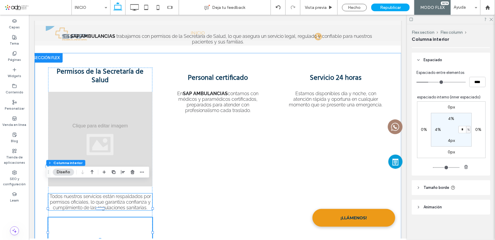
click at [103, 193] on span "Todos nuestros servicios están respaldados por permisos oficiales, lo que garan…" at bounding box center [99, 201] width 101 height 17
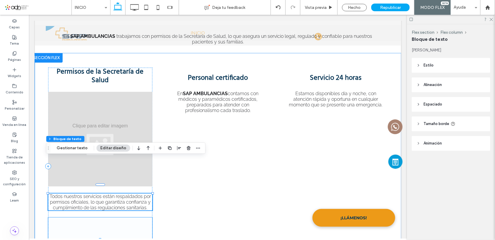
click at [110, 217] on span at bounding box center [100, 240] width 104 height 47
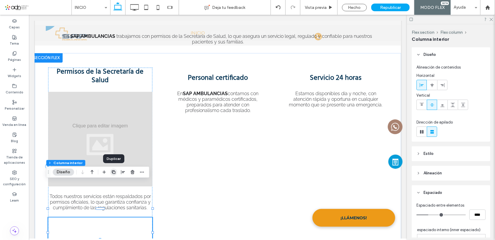
click at [114, 171] on icon "button" at bounding box center [113, 171] width 5 height 5
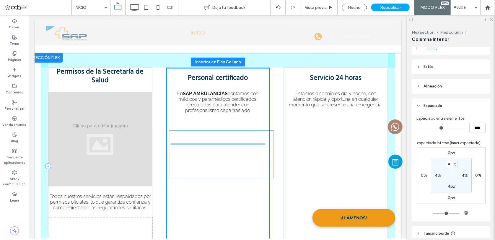
drag, startPoint x: 114, startPoint y: 197, endPoint x: 237, endPoint y: 146, distance: 133.2
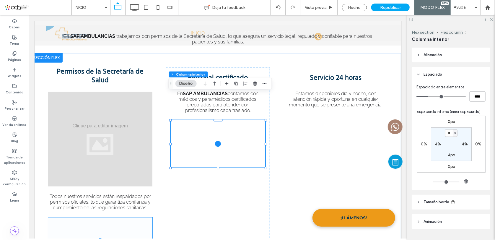
click at [110, 217] on span at bounding box center [100, 240] width 104 height 47
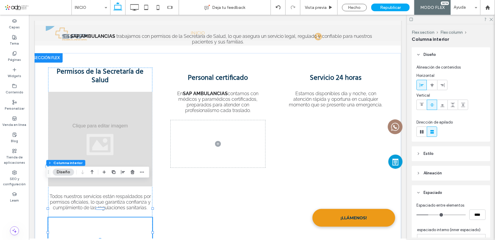
click at [114, 170] on use "button" at bounding box center [114, 172] width 4 height 4
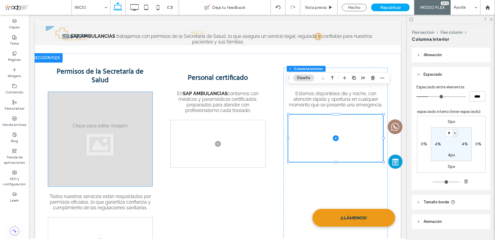
click at [89, 104] on div at bounding box center [100, 138] width 104 height 94
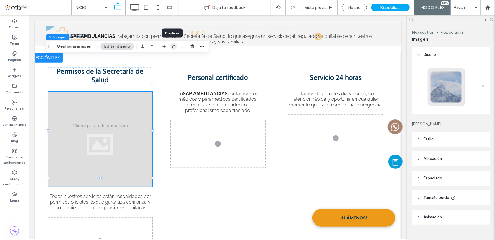
click at [172, 45] on icon "button" at bounding box center [173, 46] width 5 height 5
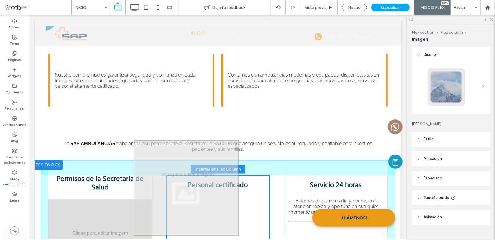
scroll to position [11, 0]
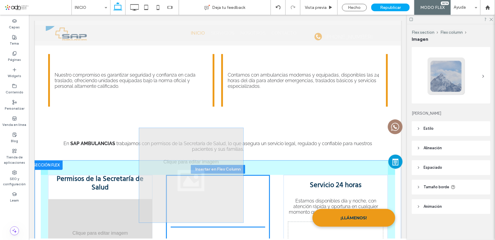
drag, startPoint x: 180, startPoint y: 164, endPoint x: 200, endPoint y: 151, distance: 24.6
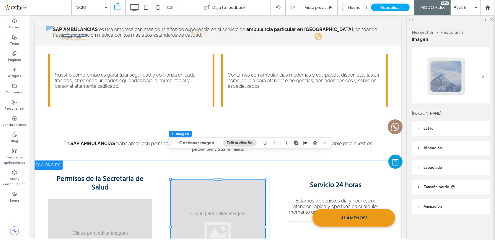
click at [293, 140] on span "button" at bounding box center [295, 142] width 7 height 7
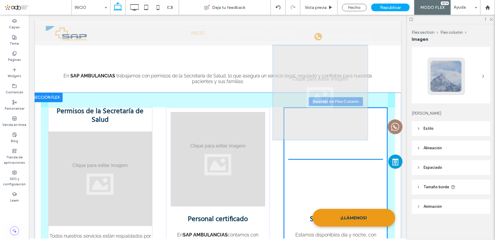
drag, startPoint x: 211, startPoint y: 120, endPoint x: 315, endPoint y: 80, distance: 111.5
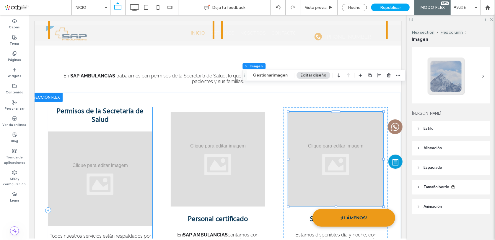
click at [99, 107] on div "Permisos de la Secretaría de Salud Todos nuestros servicios están respaldados p…" at bounding box center [100, 210] width 104 height 206
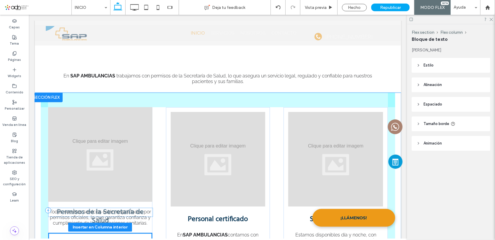
scroll to position [350, 0]
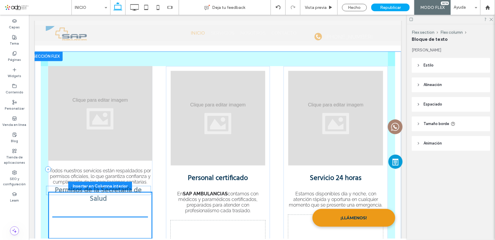
drag, startPoint x: 100, startPoint y: 85, endPoint x: 101, endPoint y: 190, distance: 105.6
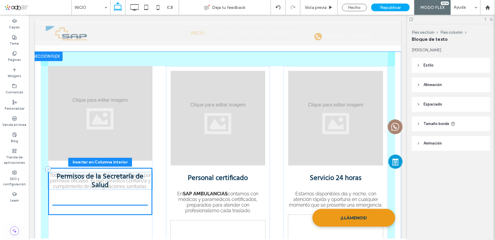
drag, startPoint x: 84, startPoint y: 144, endPoint x: 86, endPoint y: 175, distance: 31.3
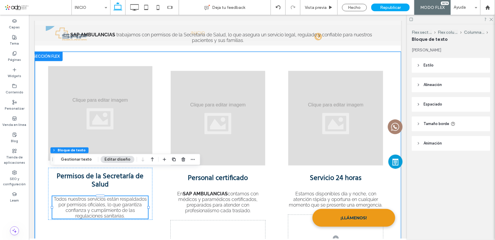
click at [48, 167] on div "Permisos de la Secretaría de Salud Todos nuestros servicios están respaldados p…" at bounding box center [100, 193] width 104 height 52
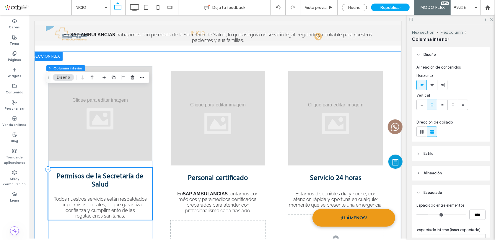
scroll to position [404, 0]
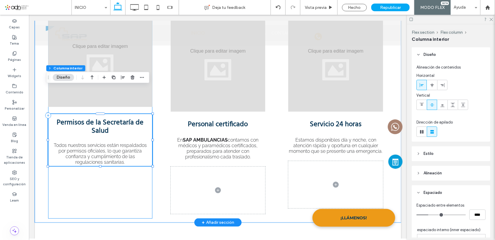
click at [95, 166] on div "Permisos de la Secretaría de Salud Todos nuestros servicios están respaldados p…" at bounding box center [100, 115] width 104 height 206
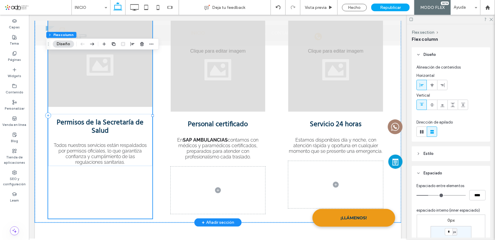
click at [95, 166] on div "Permisos de la Secretaría de Salud Todos nuestros servicios están respaldados p…" at bounding box center [100, 115] width 104 height 206
click at [52, 114] on div "Permisos de la Secretaría de Salud Todos nuestros servicios están respaldados p…" at bounding box center [100, 140] width 104 height 52
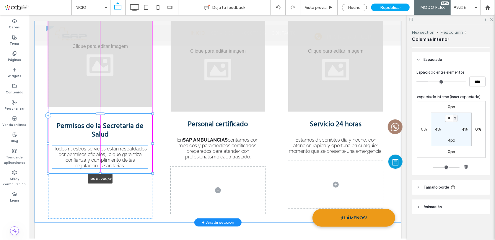
scroll to position [118, 0]
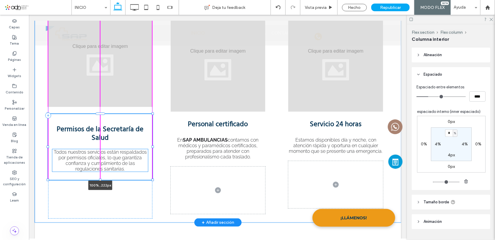
drag, startPoint x: 97, startPoint y: 139, endPoint x: 118, endPoint y: 150, distance: 23.4
click at [117, 153] on div "Permisos de la Secretaría de Salud Todos nuestros servicios están respaldados p…" at bounding box center [217, 110] width 354 height 224
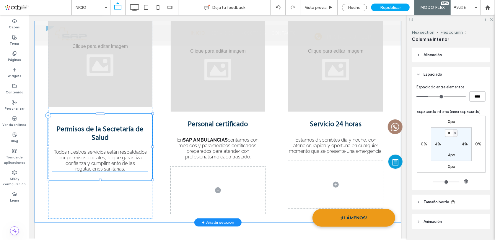
type input "***"
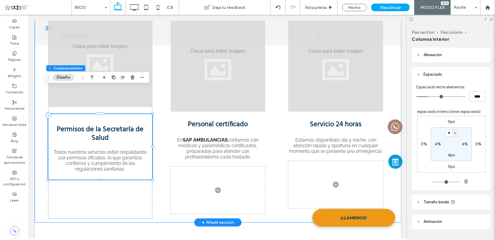
click at [125, 147] on div "Permisos de la Secretaría de Salud Todos nuestros servicios están respaldados p…" at bounding box center [100, 147] width 104 height 66
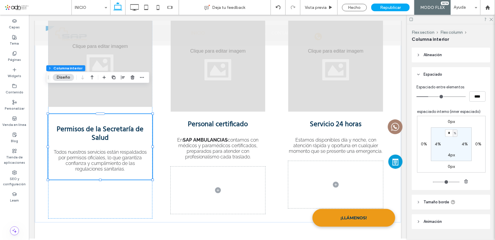
click at [449, 156] on label "4px" at bounding box center [450, 154] width 7 height 5
click at [453, 155] on span "px" at bounding box center [454, 155] width 3 height 6
click at [450, 173] on span "%" at bounding box center [450, 174] width 4 height 6
type input "*"
type input "***"
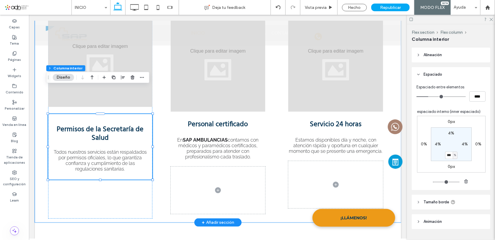
type input "*"
click at [179, 175] on span at bounding box center [217, 189] width 95 height 47
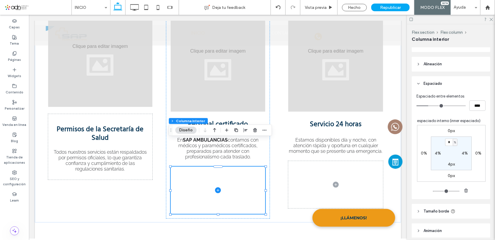
scroll to position [133, 0]
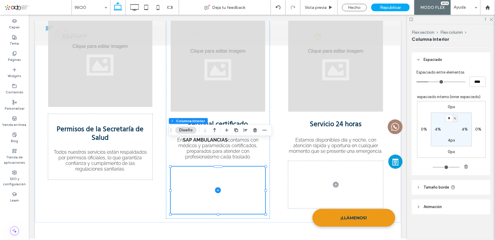
click at [452, 139] on div "4px" at bounding box center [450, 140] width 13 height 5
click at [451, 140] on label "4px" at bounding box center [450, 140] width 7 height 5
click at [453, 140] on span "px" at bounding box center [454, 140] width 3 height 6
click at [451, 158] on span "%" at bounding box center [450, 159] width 4 height 6
type input "*"
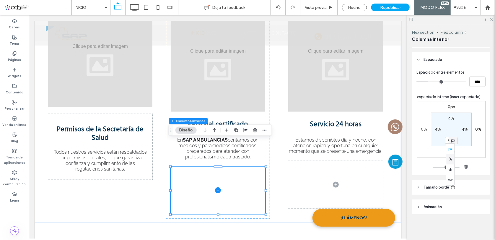
type input "***"
type input "*"
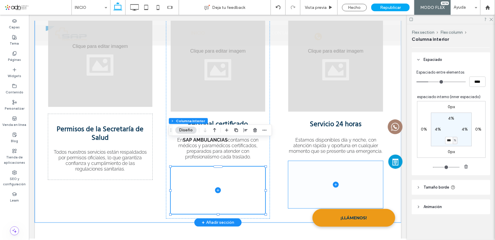
click at [332, 162] on span at bounding box center [335, 184] width 95 height 47
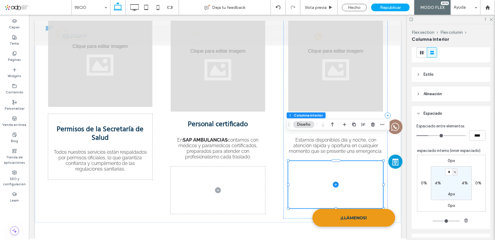
scroll to position [80, 0]
click at [450, 194] on label "4px" at bounding box center [450, 192] width 7 height 5
click at [453, 194] on span "px" at bounding box center [454, 193] width 3 height 6
click at [450, 212] on span "%" at bounding box center [450, 212] width 4 height 6
type input "*"
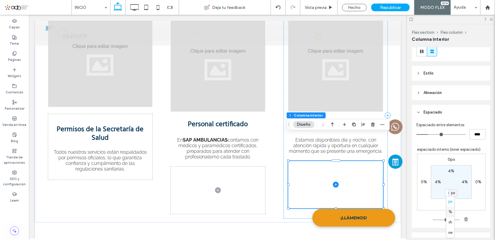
type input "***"
type input "*"
click at [447, 193] on input "***" at bounding box center [449, 192] width 8 height 7
type input "*"
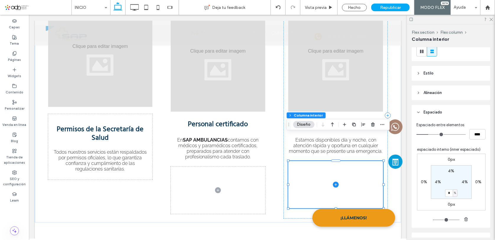
click at [468, 197] on section "4% 4% * % 4%" at bounding box center [451, 182] width 41 height 34
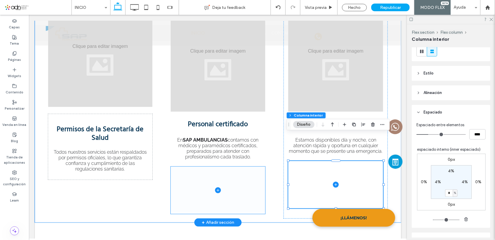
click at [245, 174] on span at bounding box center [217, 189] width 95 height 47
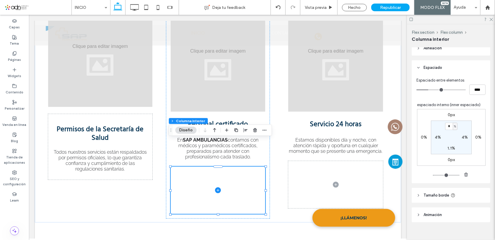
scroll to position [133, 0]
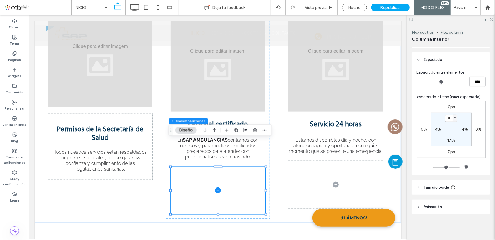
click at [448, 139] on label "1.1%" at bounding box center [451, 140] width 8 height 5
type input "*"
click at [470, 141] on div "0px 0% 0px 0% 4% 4% * % 4%" at bounding box center [451, 129] width 68 height 57
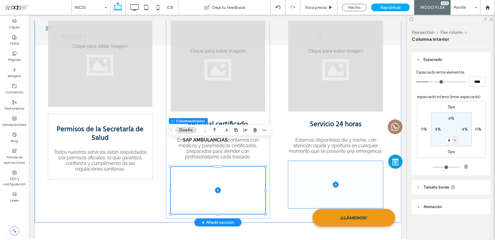
click at [298, 161] on span at bounding box center [335, 184] width 95 height 47
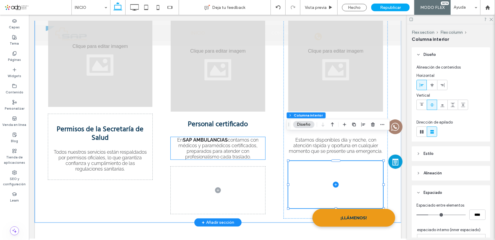
click at [211, 137] on span "contamos con médicos y paramédicos certificados, preparados para atender con pr…" at bounding box center [218, 148] width 80 height 22
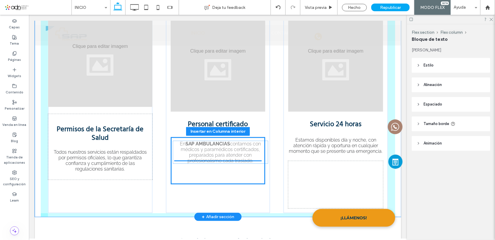
drag, startPoint x: 211, startPoint y: 119, endPoint x: 215, endPoint y: 150, distance: 31.0
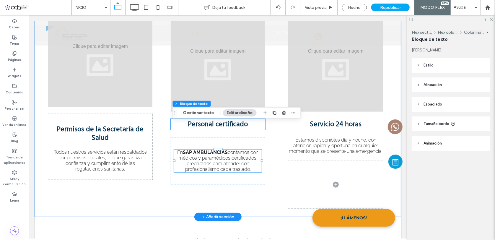
click at [208, 118] on strong "Personal certificado" at bounding box center [217, 123] width 60 height 11
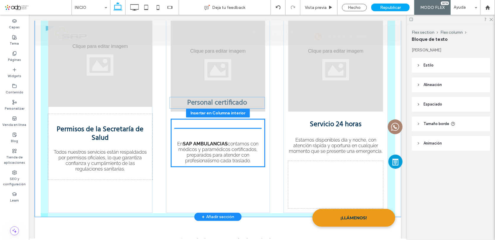
drag, startPoint x: 208, startPoint y: 97, endPoint x: 209, endPoint y: 102, distance: 5.4
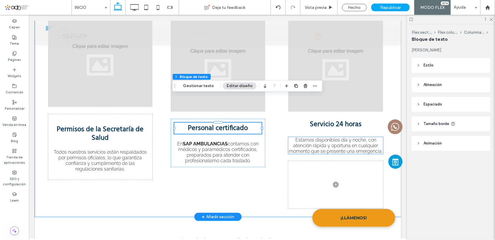
click at [317, 137] on span "Estamos disponibles día y noche, con atención rápida y oportuna en cualquier mo…" at bounding box center [335, 145] width 94 height 17
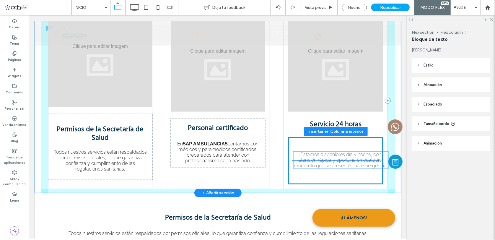
drag, startPoint x: 318, startPoint y: 115, endPoint x: 325, endPoint y: 153, distance: 38.7
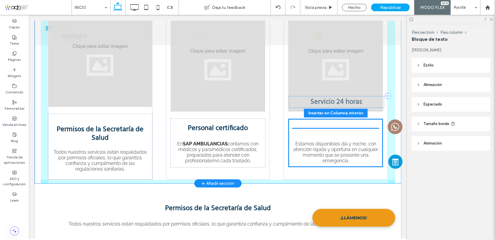
drag, startPoint x: 319, startPoint y: 96, endPoint x: 321, endPoint y: 101, distance: 5.2
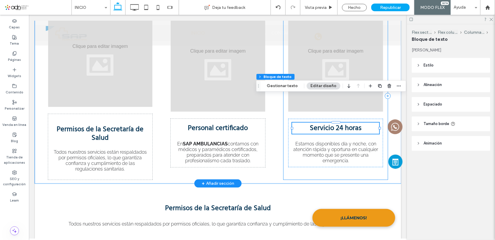
click at [301, 147] on div "Servicio 24 horas Estamos disponibles día y noche, con atención rápida y oportu…" at bounding box center [335, 95] width 104 height 167
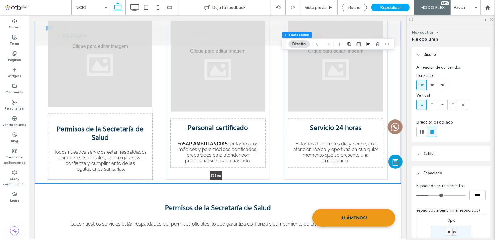
click at [297, 124] on div "Permisos de la Secretaría de Salud Todos nuestros servicios están respaldados p…" at bounding box center [218, 90] width 366 height 185
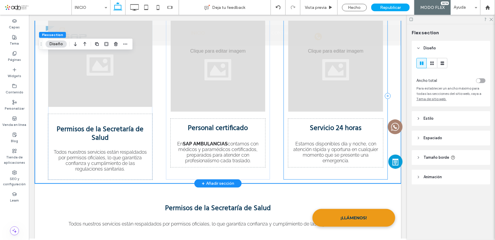
click at [305, 148] on div "Servicio 24 horas Estamos disponibles día y noche, con atención rápida y oportu…" at bounding box center [335, 95] width 104 height 167
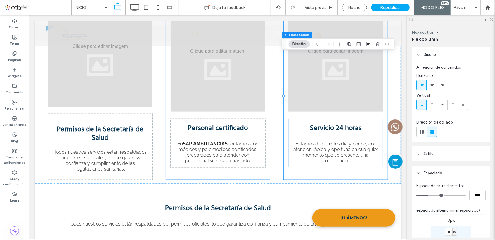
click at [243, 145] on div "Personal certificado En SAP AMBULANCIAS contamos con médicos y paramédicos cert…" at bounding box center [218, 95] width 104 height 167
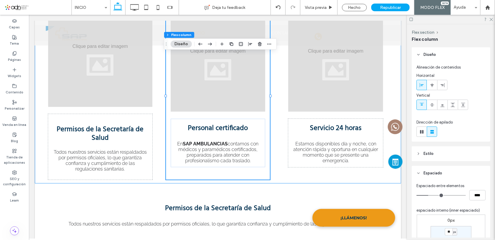
drag, startPoint x: 252, startPoint y: 156, endPoint x: 251, endPoint y: 131, distance: 24.8
click at [251, 131] on div "Permisos de la Secretaría de Salud Todos nuestros servicios están respaldados p…" at bounding box center [218, 90] width 366 height 185
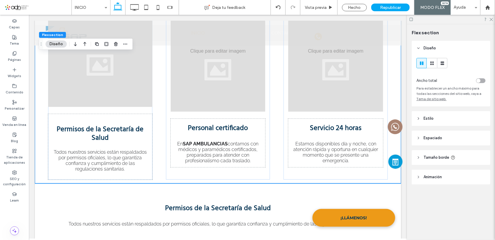
scroll to position [377, 0]
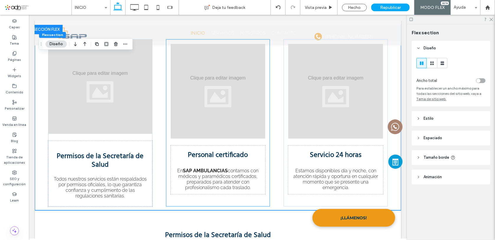
click at [180, 172] on div "Personal certificado En SAP AMBULANCIAS contamos con médicos y paramédicos cert…" at bounding box center [218, 122] width 104 height 167
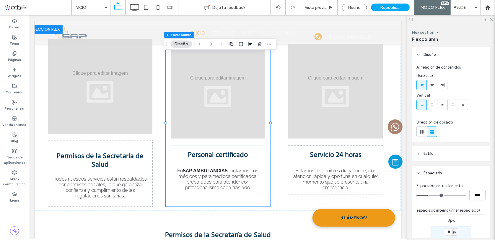
scroll to position [53, 0]
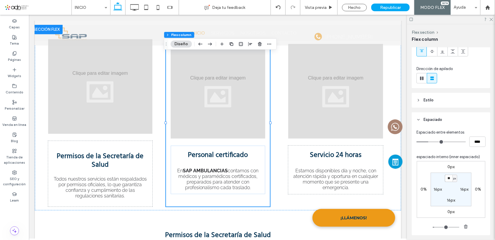
click at [448, 179] on input "**" at bounding box center [448, 177] width 8 height 7
type input "*"
click at [436, 189] on label "16px" at bounding box center [437, 188] width 8 height 5
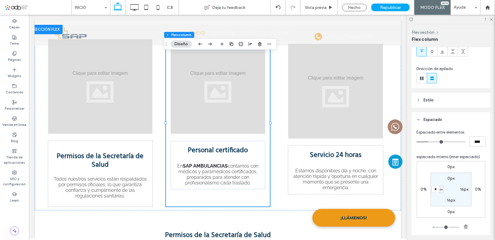
type input "**"
type input "*"
drag, startPoint x: 450, startPoint y: 200, endPoint x: 461, endPoint y: 196, distance: 11.4
click at [451, 200] on label "16px" at bounding box center [450, 199] width 8 height 5
type input "**"
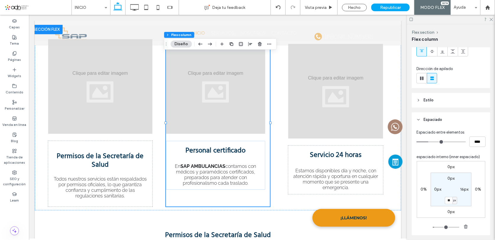
drag, startPoint x: 462, startPoint y: 188, endPoint x: 470, endPoint y: 198, distance: 13.2
click at [463, 190] on label "16px" at bounding box center [464, 188] width 8 height 5
click at [470, 198] on div "0px 0% 0px 0% 0px ** px 16px 0px" at bounding box center [450, 189] width 68 height 57
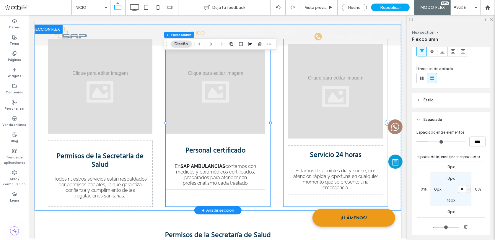
click at [298, 173] on div "Servicio 24 horas Estamos disponibles día y noche, con atención rápida y oportu…" at bounding box center [335, 122] width 104 height 167
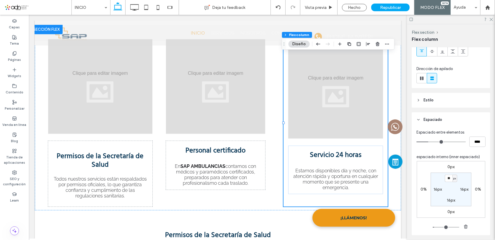
click at [436, 189] on label "16px" at bounding box center [437, 188] width 8 height 5
type input "*"
click at [449, 178] on label "16px" at bounding box center [450, 178] width 8 height 5
click at [450, 199] on label "16px" at bounding box center [450, 199] width 8 height 5
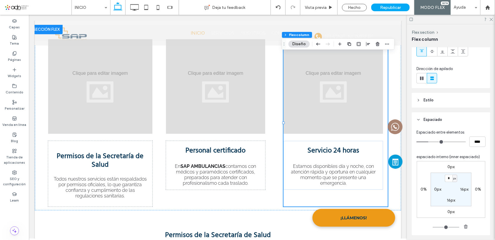
type input "**"
type input "*"
click at [463, 190] on label "16px" at bounding box center [464, 188] width 8 height 5
type input "**"
type input "*"
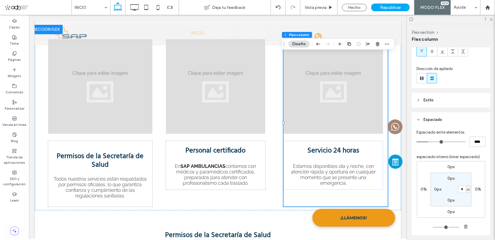
type input "*"
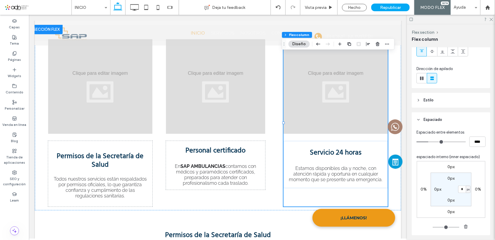
click at [471, 204] on div "0px 0% 0px 0% 0px * px 0px 0px" at bounding box center [450, 189] width 68 height 57
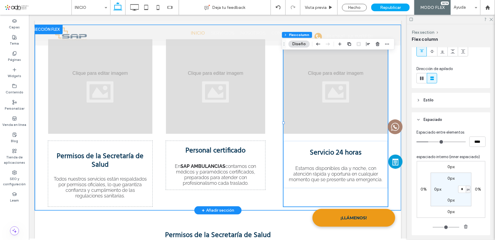
click at [273, 179] on div "Permisos de la Secretaría de Salud Todos nuestros servicios están respaldados p…" at bounding box center [217, 116] width 354 height 185
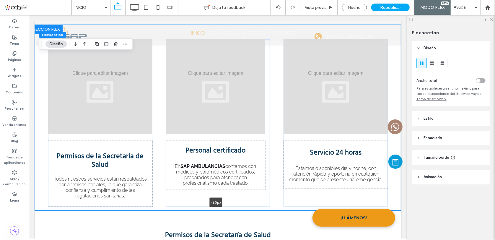
drag, startPoint x: 271, startPoint y: 182, endPoint x: 271, endPoint y: 125, distance: 56.4
click at [271, 125] on div "Permisos de la Secretaría de Salud Todos nuestros servicios están respaldados p…" at bounding box center [218, 116] width 366 height 185
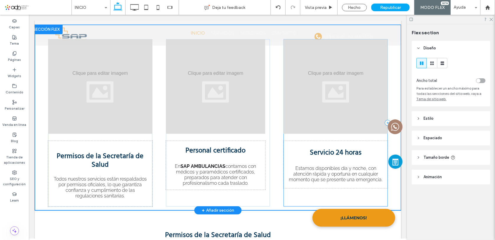
type input "***"
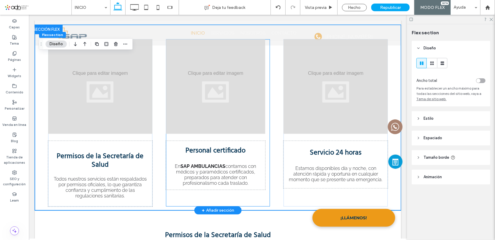
click at [188, 168] on div "Personal certificado En SAP AMBULANCIAS contamos con médicos y paramédicos cert…" at bounding box center [218, 122] width 104 height 167
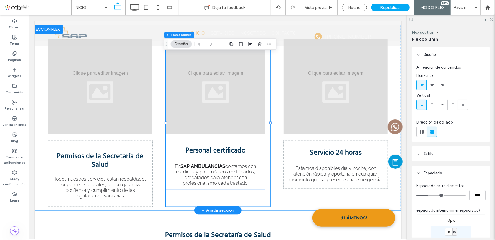
click at [233, 168] on div "Personal certificado En SAP AMBULANCIAS contamos con médicos y paramédicos cert…" at bounding box center [218, 122] width 104 height 167
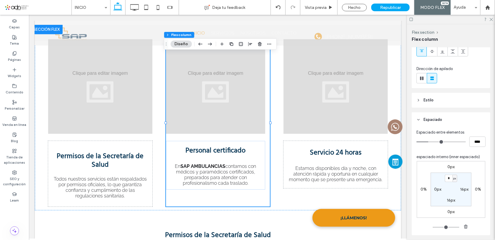
click at [464, 188] on label "16px" at bounding box center [464, 188] width 8 height 5
type input "**"
type input "*"
click at [447, 197] on label "16px" at bounding box center [450, 199] width 8 height 5
type input "**"
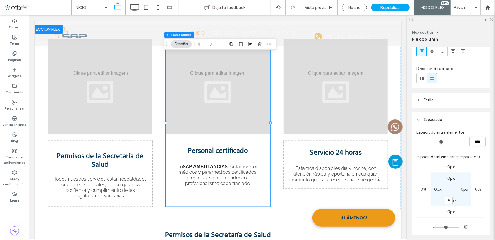
type input "*"
click at [463, 203] on section "0px 0px * px 0px" at bounding box center [450, 189] width 41 height 34
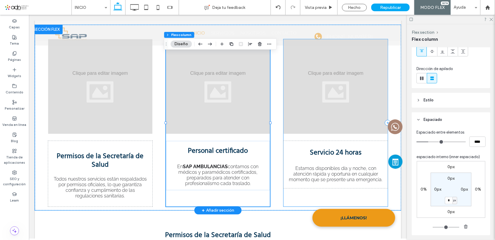
click at [330, 168] on div "Servicio 24 horas Estamos disponibles día y noche, con atención rápida y oportu…" at bounding box center [335, 122] width 104 height 167
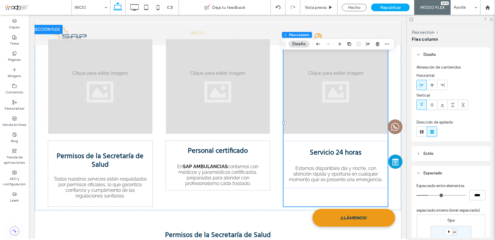
scroll to position [80, 0]
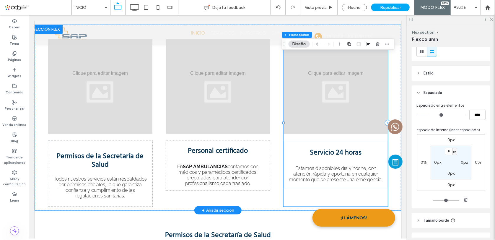
click at [353, 172] on div "Servicio 24 horas Estamos disponibles día y noche, con atención rápida y oportu…" at bounding box center [335, 122] width 104 height 167
click at [228, 168] on div "Personal certificado En SAP AMBULANCIAS contamos con médicos y paramédicos cert…" at bounding box center [218, 122] width 104 height 167
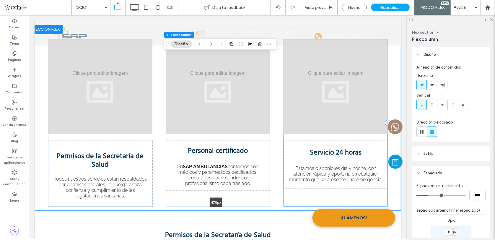
drag, startPoint x: 287, startPoint y: 182, endPoint x: 296, endPoint y: 135, distance: 47.7
click at [296, 135] on div "Permisos de la Secretaría de Salud Todos nuestros servicios están respaldados p…" at bounding box center [218, 116] width 366 height 185
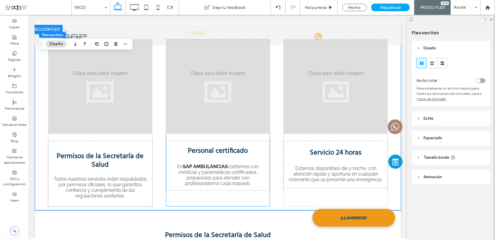
click at [214, 171] on div "Personal certificado En SAP AMBULANCIAS contamos con médicos y paramédicos cert…" at bounding box center [218, 122] width 104 height 167
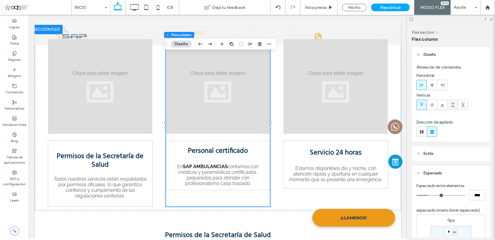
click at [453, 105] on use at bounding box center [452, 105] width 4 height 4
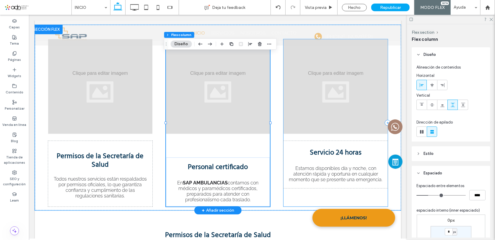
click at [303, 167] on div "Servicio 24 horas Estamos disponibles día y noche, con atención rápida y oportu…" at bounding box center [335, 122] width 104 height 167
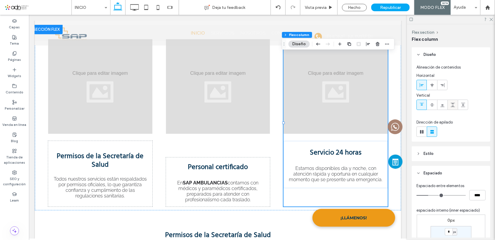
click at [450, 104] on icon at bounding box center [452, 104] width 5 height 5
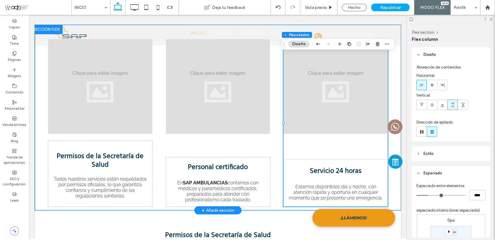
drag, startPoint x: 180, startPoint y: 182, endPoint x: 192, endPoint y: 159, distance: 25.9
click at [192, 154] on div "Permisos de la Secretaría de Salud Todos nuestros servicios están respaldados p…" at bounding box center [218, 116] width 366 height 185
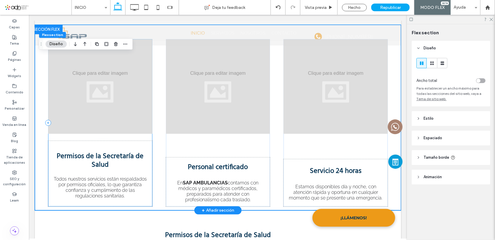
click at [115, 109] on div "Permisos de la Secretaría de Salud Todos nuestros servicios están respaldados p…" at bounding box center [100, 122] width 104 height 167
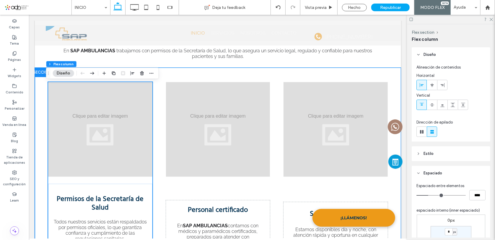
scroll to position [350, 0]
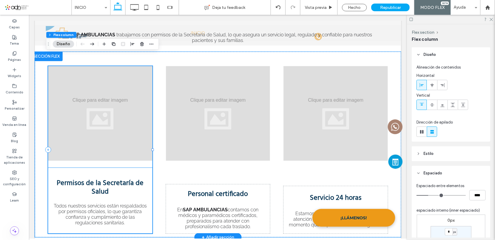
click at [102, 177] on span "Permisos de la Secretaría de Salud" at bounding box center [99, 187] width 87 height 20
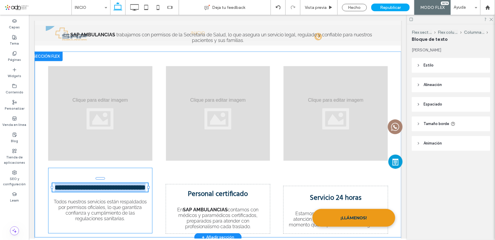
type input "****"
type input "**"
click at [101, 183] on span "**********" at bounding box center [99, 186] width 91 height 7
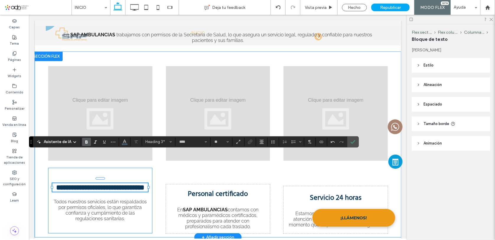
scroll to position [1, 0]
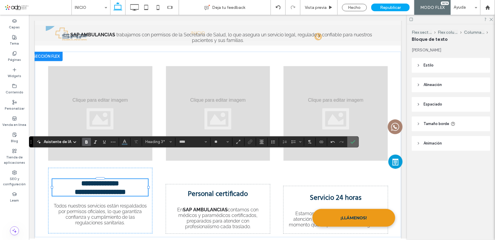
drag, startPoint x: 353, startPoint y: 141, endPoint x: 324, endPoint y: 126, distance: 32.6
click at [353, 141] on use "Confirmar" at bounding box center [353, 142] width 5 height 4
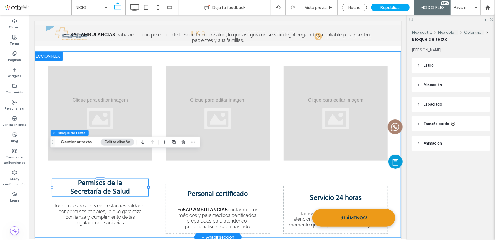
click at [157, 188] on div "Permisos de la ﻿ Secretaría de Salud Todos nuestros servicios están respaldados…" at bounding box center [217, 143] width 354 height 185
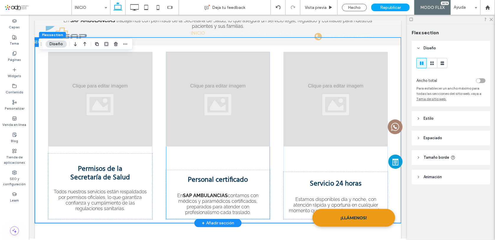
scroll to position [377, 0]
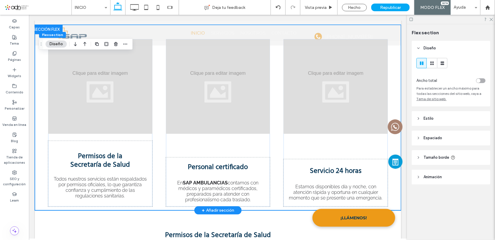
click at [277, 175] on div "Permisos de la ﻿ Secretaría de Salud Todos nuestros servicios están respaldados…" at bounding box center [217, 116] width 354 height 185
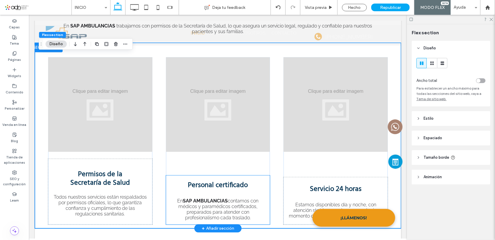
scroll to position [350, 0]
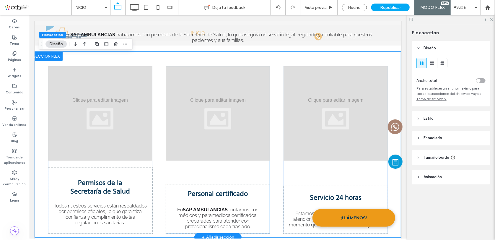
click at [243, 148] on div "Personal certificado En SAP AMBULANCIAS contamos con médicos y paramédicos cert…" at bounding box center [218, 149] width 104 height 167
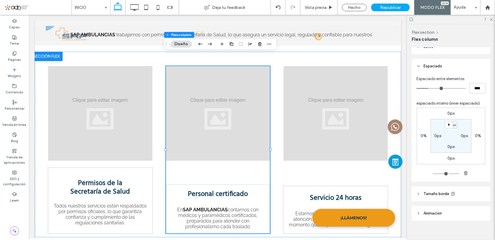
scroll to position [107, 0]
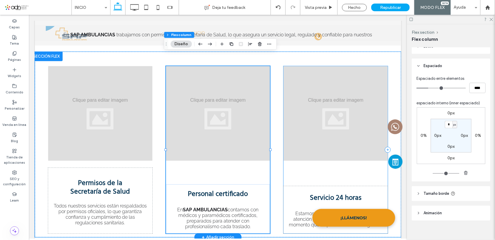
click at [325, 150] on div "Servicio 24 horas Estamos disponibles día y noche, con atención rápida y oportu…" at bounding box center [335, 149] width 104 height 167
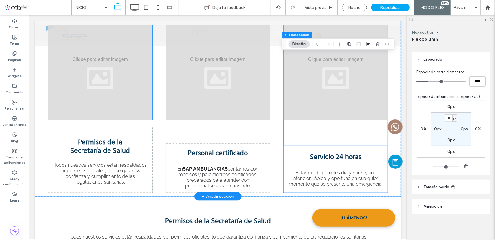
scroll to position [404, 0]
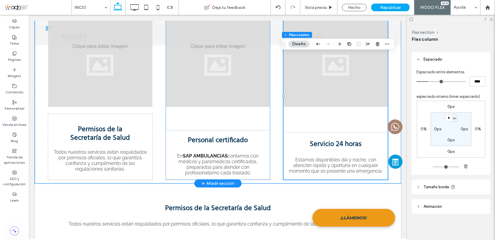
click at [195, 88] on div "Personal certificado En SAP AMBULANCIAS contamos con médicos y paramédicos cert…" at bounding box center [218, 95] width 104 height 167
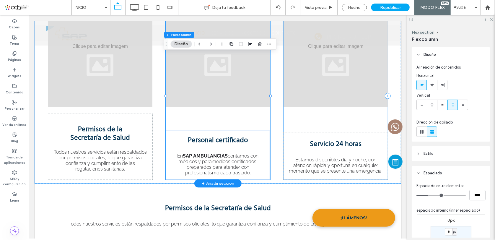
click at [309, 93] on div "Servicio 24 horas Estamos disponibles día y noche, con atención rápida y oportu…" at bounding box center [335, 95] width 104 height 167
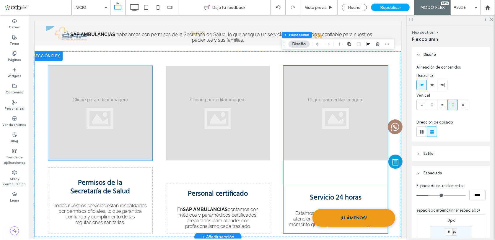
scroll to position [350, 0]
click at [111, 135] on div "Permisos de la ﻿ Secretaría de Salud Todos nuestros servicios están respaldados…" at bounding box center [100, 149] width 104 height 167
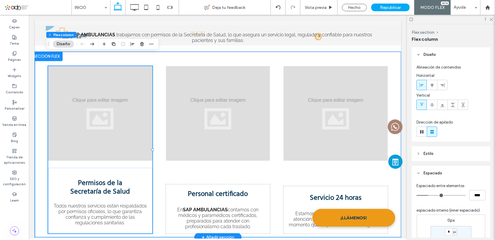
click at [156, 200] on div "Permisos de la ﻿ Secretaría de Salud Todos nuestros servicios están respaldados…" at bounding box center [217, 143] width 354 height 185
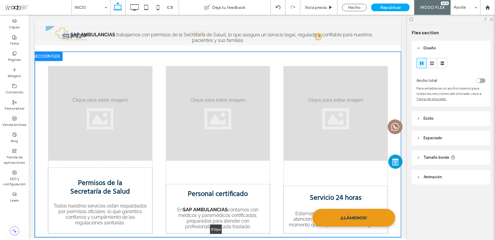
drag, startPoint x: 156, startPoint y: 209, endPoint x: 201, endPoint y: 166, distance: 62.2
click at [162, 174] on div "Permisos de la ﻿ Secretaría de Salud Todos nuestros servicios están respaldados…" at bounding box center [218, 143] width 366 height 185
type input "***"
click at [236, 143] on div "Personal certificado En SAP AMBULANCIAS contamos con médicos y paramédicos cert…" at bounding box center [218, 149] width 104 height 167
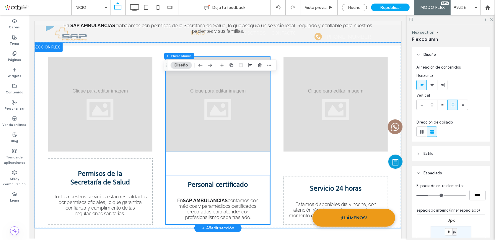
scroll to position [377, 0]
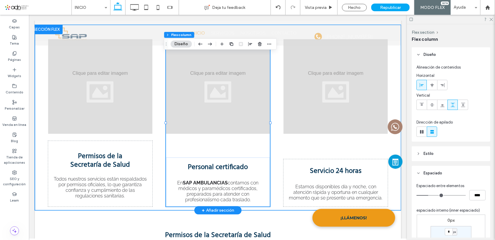
click at [275, 174] on div "Permisos de la ﻿ Secretaría de Salud Todos nuestros servicios están respaldados…" at bounding box center [217, 116] width 354 height 185
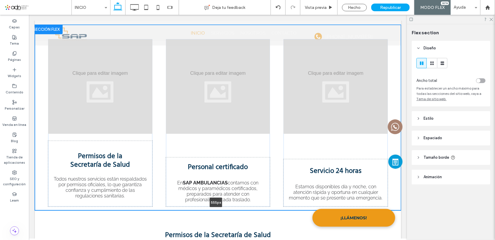
drag, startPoint x: 274, startPoint y: 184, endPoint x: 278, endPoint y: 162, distance: 21.6
click at [278, 162] on div "Permisos de la ﻿ Secretaría de Salud Todos nuestros servicios están respaldados…" at bounding box center [218, 116] width 366 height 185
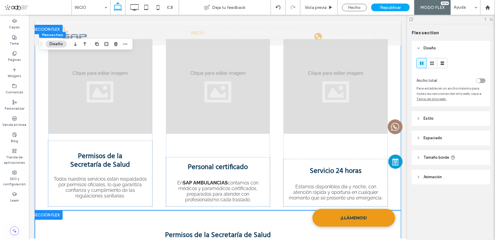
type input "***"
click at [14, 36] on use at bounding box center [14, 37] width 4 height 4
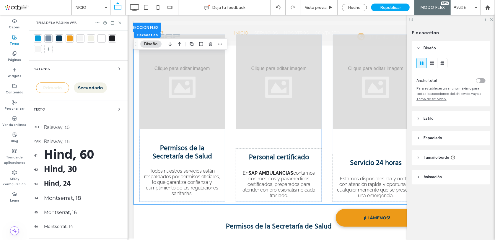
scroll to position [80, 0]
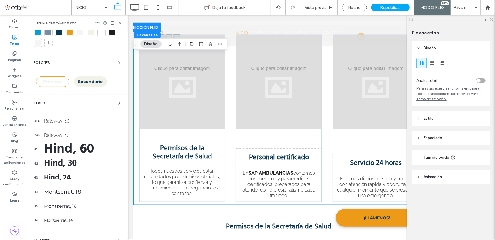
click at [65, 164] on div "Hind, 30" at bounding box center [83, 163] width 79 height 14
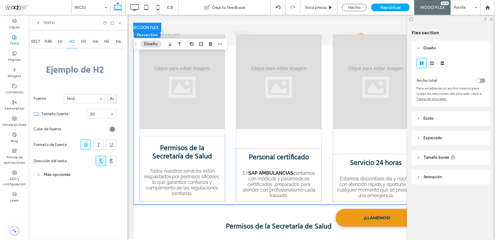
scroll to position [0, 0]
click at [85, 42] on span "H3" at bounding box center [83, 41] width 5 height 5
type input "**"
click at [118, 22] on icon at bounding box center [119, 23] width 4 height 4
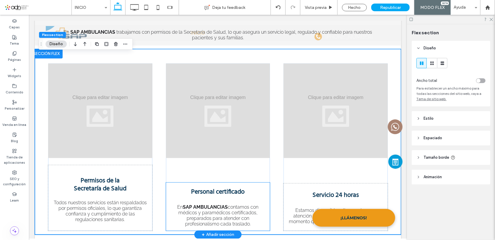
scroll to position [379, 0]
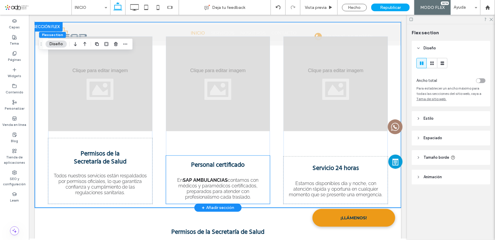
click at [178, 159] on h3 "Personal certificado" at bounding box center [218, 164] width 96 height 10
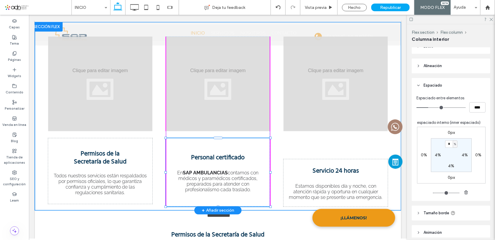
scroll to position [118, 0]
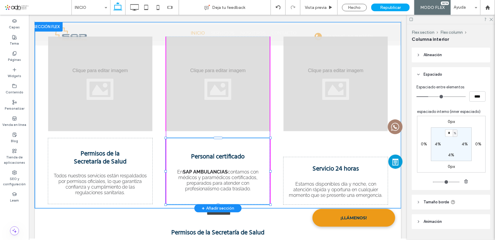
drag, startPoint x: 267, startPoint y: 127, endPoint x: 269, endPoint y: 110, distance: 17.7
click at [269, 136] on div at bounding box center [270, 137] width 2 height 2
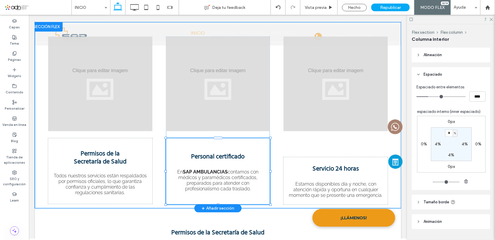
type input "***"
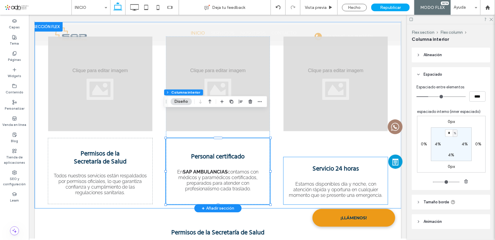
click at [292, 163] on h3 "Servicio 24 horas" at bounding box center [335, 168] width 96 height 10
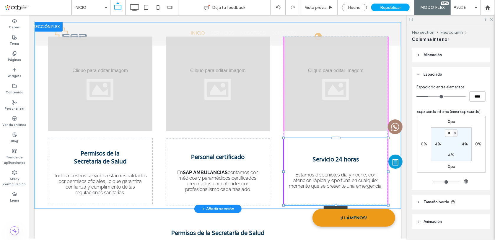
drag, startPoint x: 281, startPoint y: 130, endPoint x: 282, endPoint y: 110, distance: 19.5
click at [282, 136] on div at bounding box center [283, 137] width 2 height 2
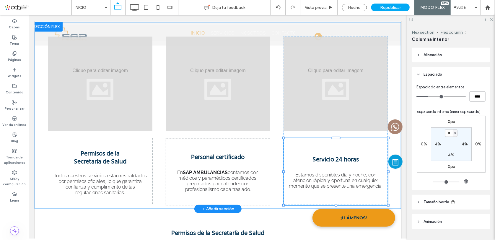
type input "***"
click at [274, 126] on div "Permisos de la ﻿ Secretaría de Salud Todos nuestros servicios están respaldados…" at bounding box center [217, 115] width 354 height 186
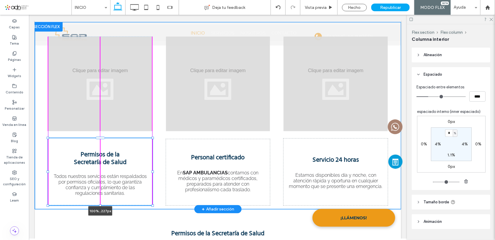
click at [100, 178] on div "Permisos de la ﻿ Secretaría de Salud Todos nuestros servicios están respaldados…" at bounding box center [217, 115] width 354 height 187
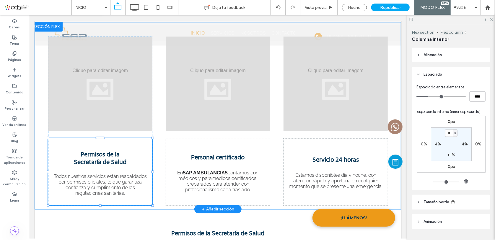
type input "***"
click at [155, 172] on div "Permisos de la ﻿ Secretaría de Salud Todos nuestros servicios están respaldados…" at bounding box center [217, 115] width 354 height 187
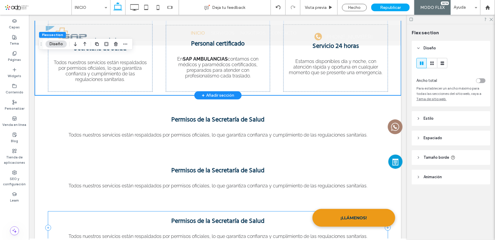
scroll to position [513, 0]
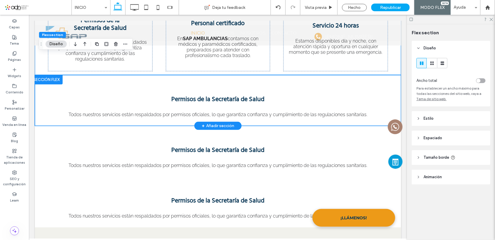
click at [40, 75] on div "Permisos de la Secretaría de Salud Todos nuestros servicios están respaldados p…" at bounding box center [217, 100] width 354 height 51
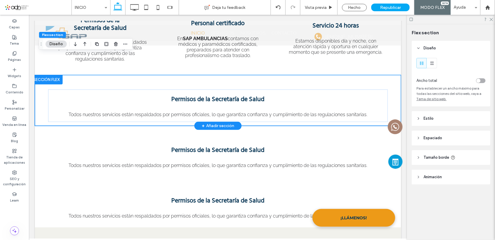
click at [41, 75] on div "Permisos de la Secretaría de Salud Todos nuestros servicios están respaldados p…" at bounding box center [217, 100] width 354 height 51
click at [116, 43] on icon "button" at bounding box center [115, 44] width 5 height 5
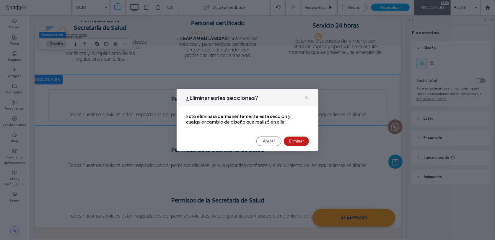
drag, startPoint x: 295, startPoint y: 140, endPoint x: 271, endPoint y: 127, distance: 27.0
click at [295, 140] on button "Eliminar" at bounding box center [296, 140] width 25 height 9
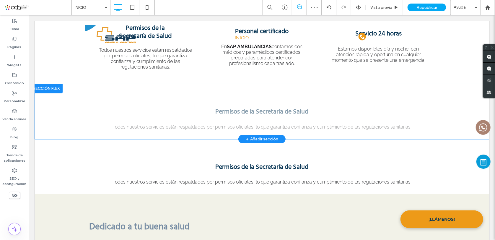
click at [44, 84] on div at bounding box center [46, 88] width 32 height 9
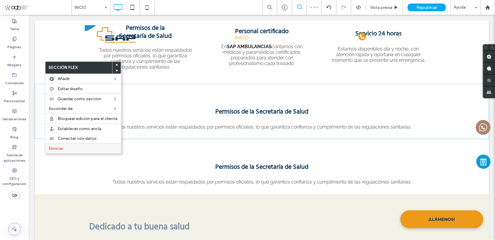
click at [73, 147] on label "Eliminar" at bounding box center [83, 148] width 69 height 5
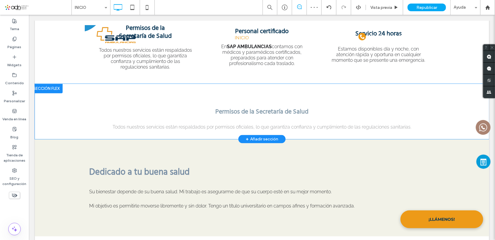
click at [45, 84] on div at bounding box center [46, 88] width 32 height 9
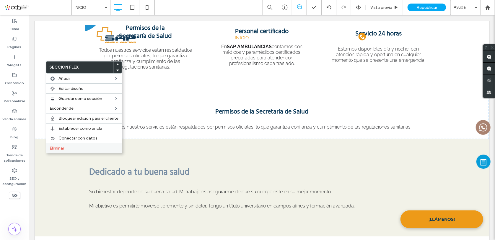
click at [63, 146] on span "Eliminar" at bounding box center [57, 147] width 14 height 5
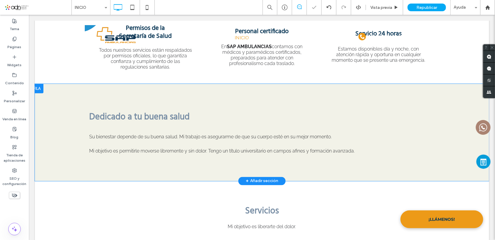
click at [38, 84] on div at bounding box center [36, 88] width 13 height 9
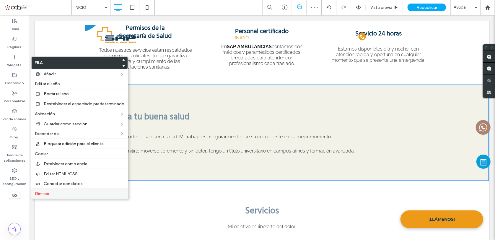
click at [58, 195] on label "Eliminar" at bounding box center [79, 193] width 89 height 5
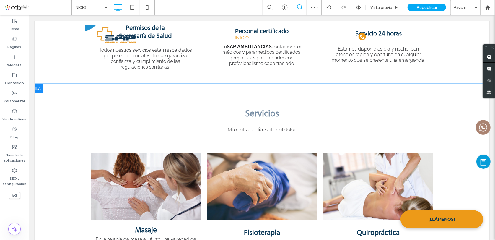
click at [38, 84] on div at bounding box center [36, 88] width 13 height 9
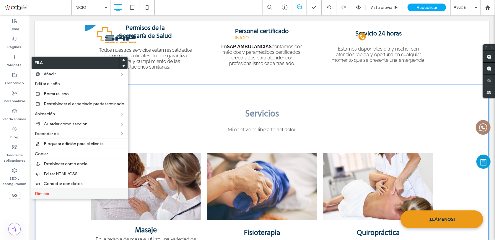
click at [49, 195] on span "Eliminar" at bounding box center [42, 193] width 14 height 5
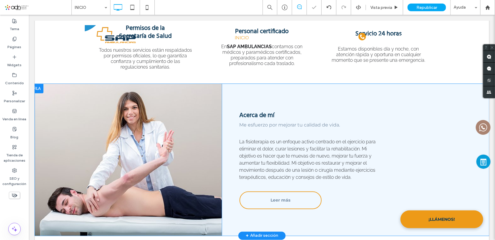
click at [35, 84] on div at bounding box center [36, 88] width 13 height 9
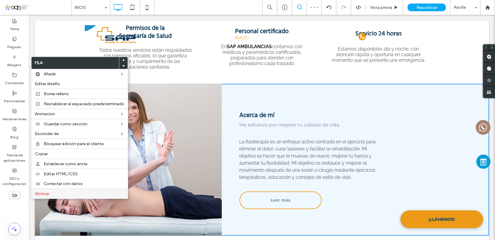
click at [47, 192] on span "Eliminar" at bounding box center [42, 193] width 14 height 5
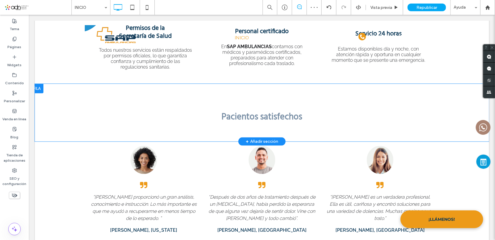
click at [41, 84] on div at bounding box center [36, 88] width 13 height 9
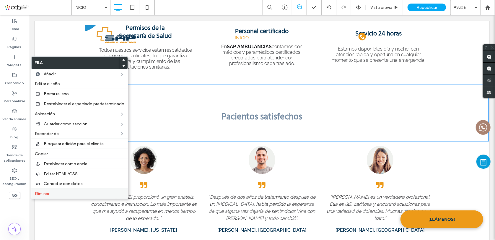
click at [59, 195] on label "Eliminar" at bounding box center [79, 193] width 89 height 5
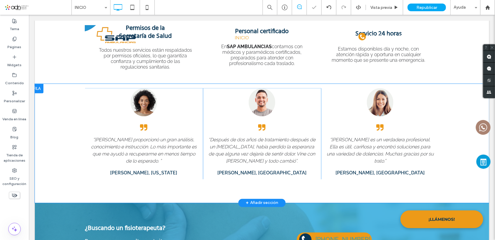
click at [37, 84] on div at bounding box center [36, 88] width 13 height 9
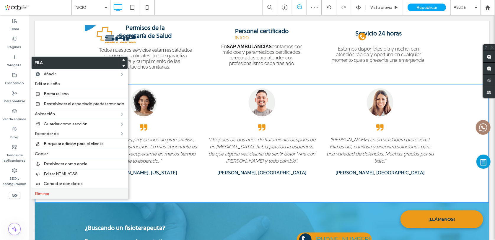
click at [40, 196] on span "Eliminar" at bounding box center [42, 193] width 14 height 5
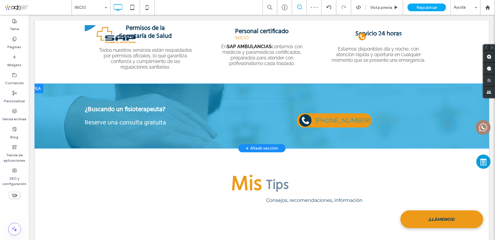
click at [39, 84] on div at bounding box center [36, 88] width 13 height 9
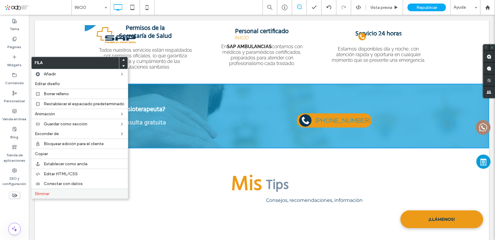
click at [49, 192] on span "Eliminar" at bounding box center [42, 193] width 14 height 5
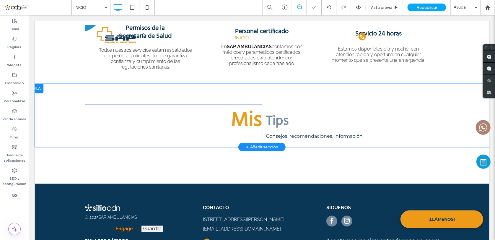
click at [36, 84] on div at bounding box center [36, 88] width 13 height 9
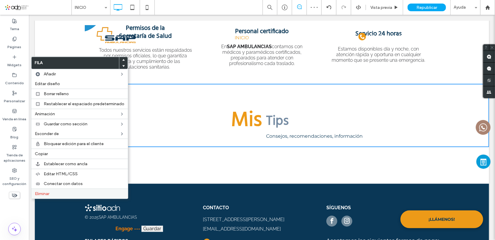
click at [68, 191] on div "Eliminar" at bounding box center [79, 193] width 96 height 10
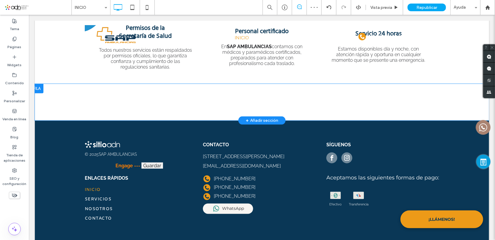
click at [86, 84] on div "Click To Paste Click To Paste Click To Paste" at bounding box center [261, 92] width 354 height 16
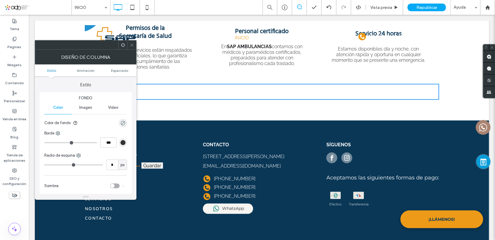
click at [132, 47] on icon at bounding box center [132, 45] width 4 height 4
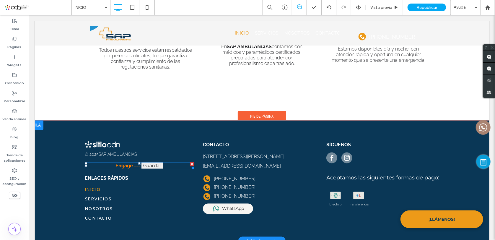
scroll to position [460, 0]
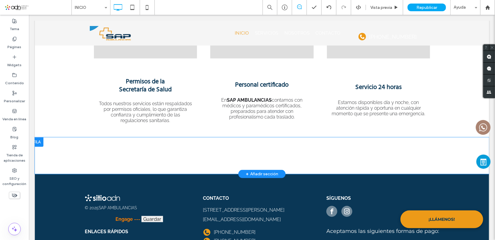
click at [37, 137] on div at bounding box center [36, 141] width 13 height 9
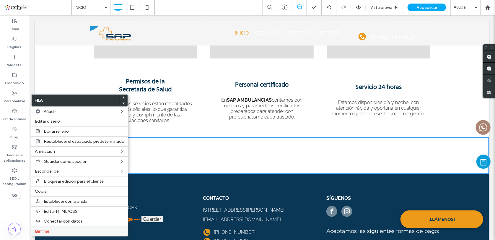
click at [56, 229] on label "Eliminar" at bounding box center [79, 230] width 89 height 5
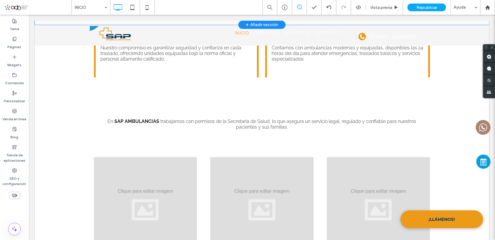
scroll to position [268, 0]
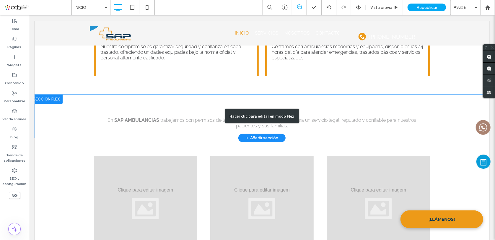
click at [205, 94] on div "Hacer clic para editar en modo Flex" at bounding box center [262, 115] width 454 height 43
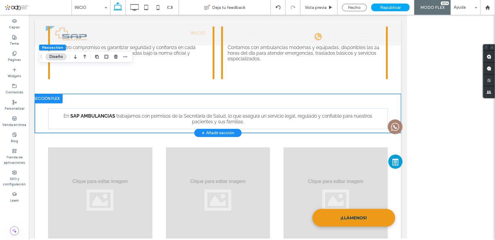
scroll to position [269, 0]
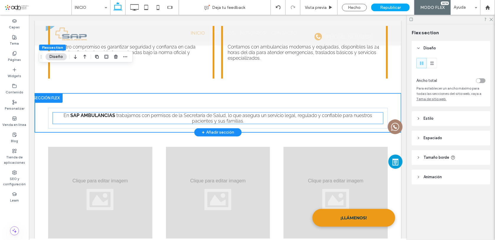
click at [203, 112] on span "trabajamos con permisos de la Secretaría de Salud, lo que asegura un servicio l…" at bounding box center [244, 117] width 256 height 11
click at [203, 112] on div "En SAP AMBULANCIAS trabajamos con permisos de la Secretaría de Salud, lo que as…" at bounding box center [218, 117] width 330 height 11
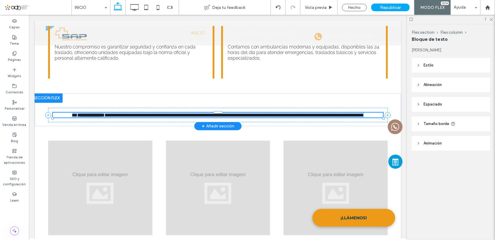
type input "*******"
type input "**"
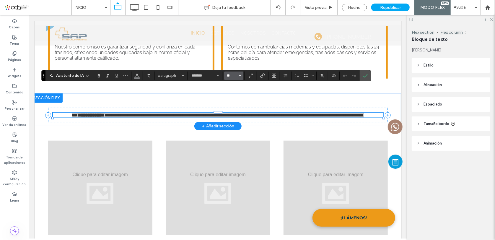
click at [236, 74] on input "**" at bounding box center [232, 75] width 12 height 5
type input "*"
type input "**"
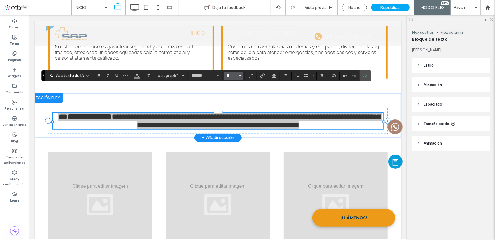
click at [229, 76] on input "**" at bounding box center [232, 75] width 12 height 5
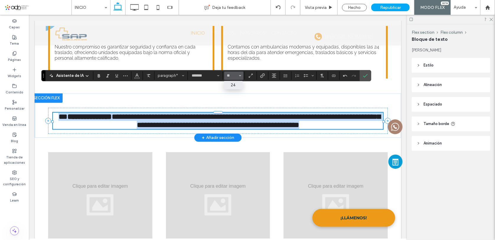
type input "**"
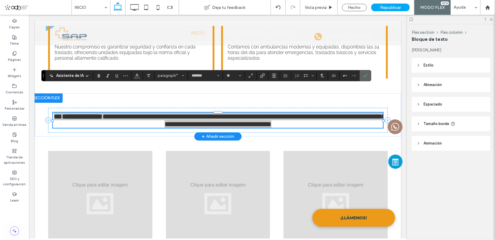
drag, startPoint x: 362, startPoint y: 73, endPoint x: 46, endPoint y: 109, distance: 317.8
click at [363, 73] on icon "Confirmar" at bounding box center [365, 75] width 5 height 5
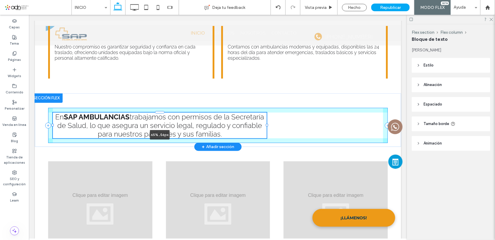
drag, startPoint x: 51, startPoint y: 92, endPoint x: 167, endPoint y: 99, distance: 116.7
click at [167, 99] on div "En SAP AMBULANCIAS trabajamos con permisos de la Secretaría de Salud, lo que as…" at bounding box center [217, 119] width 354 height 53
type input "**"
type input "****"
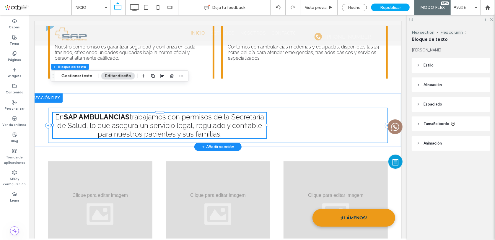
click at [326, 107] on div "En SAP AMBULANCIAS trabajamos con permisos de la Secretaría de Salud, lo que as…" at bounding box center [217, 124] width 339 height 35
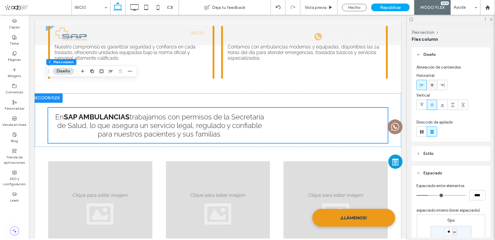
click at [433, 83] on icon at bounding box center [431, 85] width 5 height 5
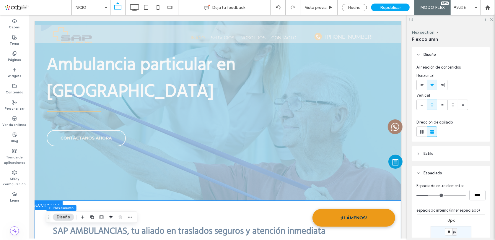
scroll to position [0, 0]
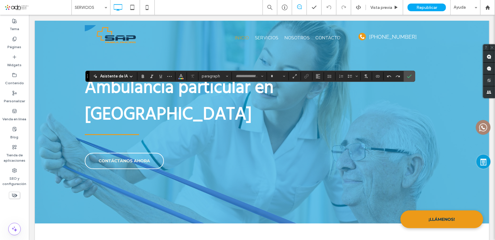
type input "****"
type input "**"
click at [407, 75] on icon "Confirmar" at bounding box center [409, 76] width 5 height 5
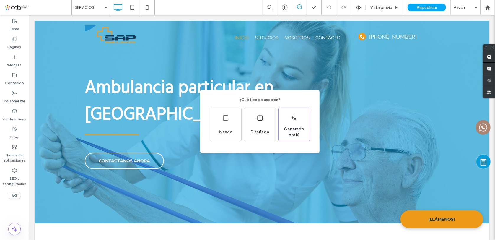
click at [178, 184] on div "¿Qué tipo de sección? blanco Diseñado Generado por IA" at bounding box center [247, 134] width 495 height 269
click at [257, 120] on icon at bounding box center [259, 117] width 7 height 7
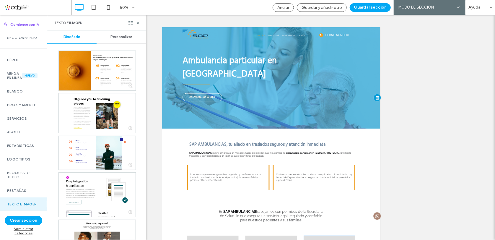
click at [116, 36] on span "Personalizar" at bounding box center [121, 37] width 22 height 5
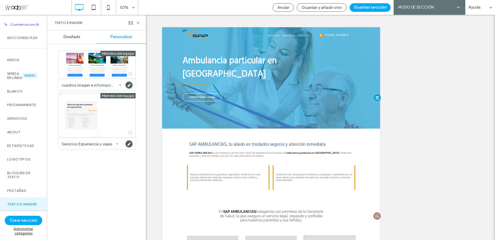
click at [71, 36] on span "Diseñado" at bounding box center [71, 37] width 17 height 5
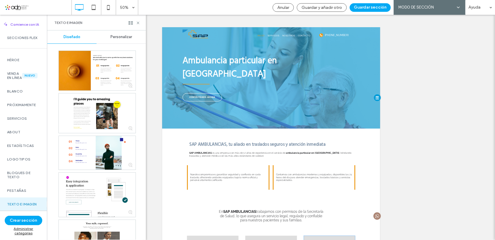
click at [121, 35] on span "Personalizar" at bounding box center [121, 37] width 22 height 5
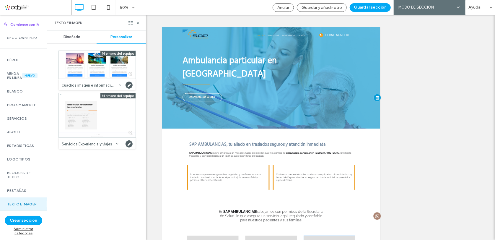
click at [76, 35] on span "Diseñado" at bounding box center [71, 37] width 17 height 5
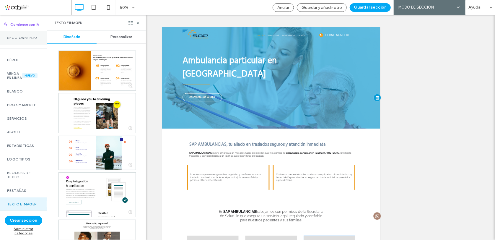
click at [19, 40] on label "Secciones Flex" at bounding box center [23, 38] width 33 height 4
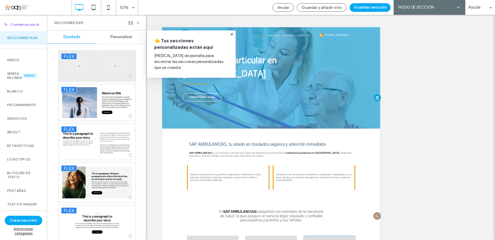
drag, startPoint x: 95, startPoint y: 77, endPoint x: 361, endPoint y: 17, distance: 273.2
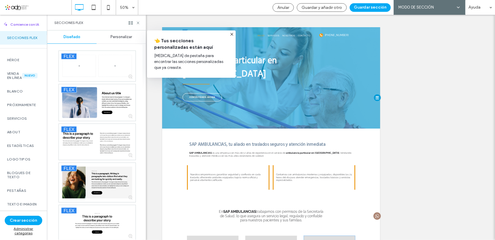
click at [95, 77] on div at bounding box center [97, 66] width 77 height 30
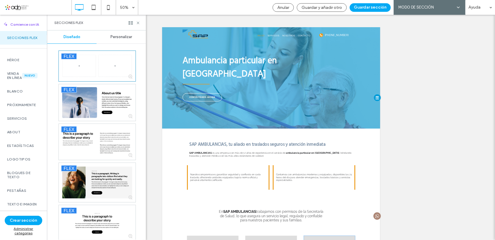
click at [373, 2] on div "Anular Guardar y añadir otro Guardar sección MODO DE SECCIONES DE IA MODO DE SE…" at bounding box center [381, 7] width 225 height 15
click at [373, 6] on button "Guardar sección" at bounding box center [369, 7] width 41 height 9
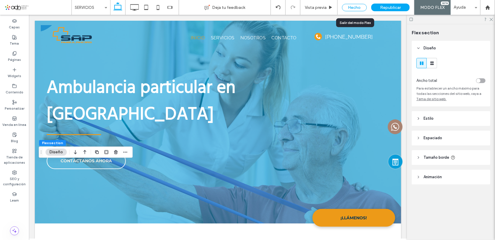
click at [350, 5] on div "Hecho" at bounding box center [354, 7] width 25 height 7
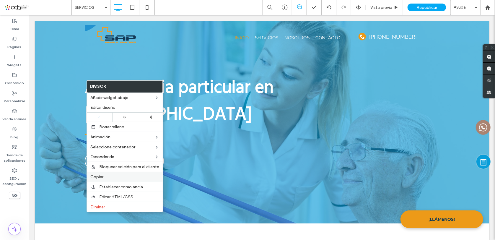
click at [99, 177] on span "Copiar" at bounding box center [96, 176] width 13 height 5
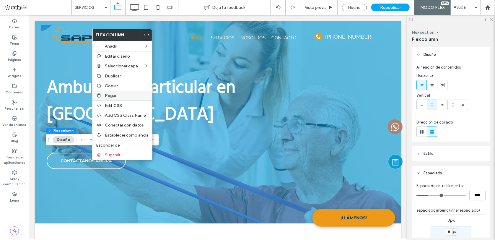
click at [107, 94] on span "Pegar" at bounding box center [111, 95] width 12 height 5
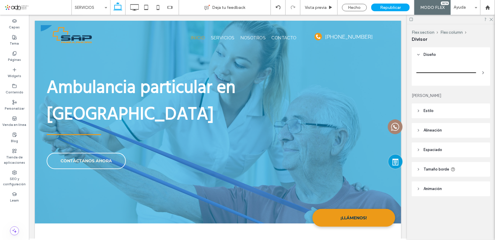
type input "*"
type input "***"
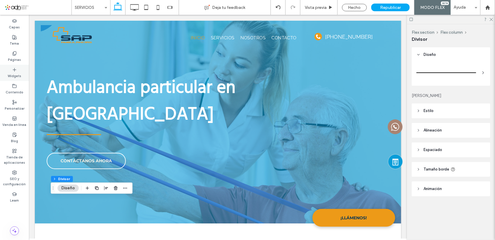
click at [16, 67] on span at bounding box center [14, 69] width 5 height 5
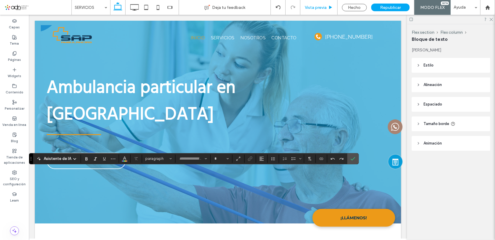
type input "*******"
type input "**"
click at [160, 161] on button "paragraph*" at bounding box center [158, 158] width 31 height 8
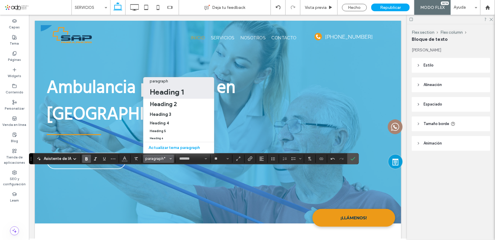
click at [168, 88] on h1 "Heading 1" at bounding box center [167, 91] width 34 height 9
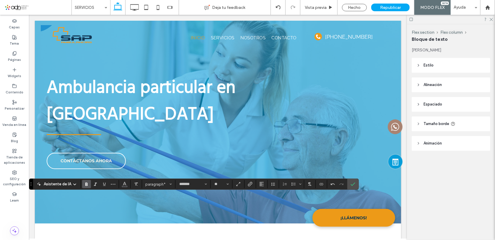
type input "****"
type input "**"
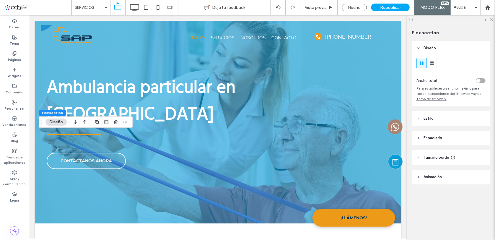
click at [428, 181] on header "Animación" at bounding box center [450, 176] width 78 height 15
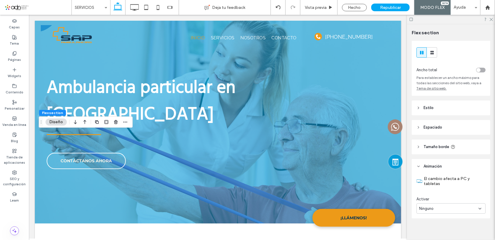
scroll to position [16, 0]
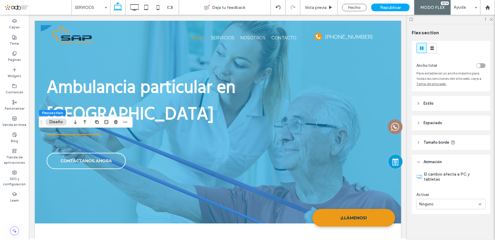
click at [436, 106] on header "Estilo" at bounding box center [450, 103] width 78 height 15
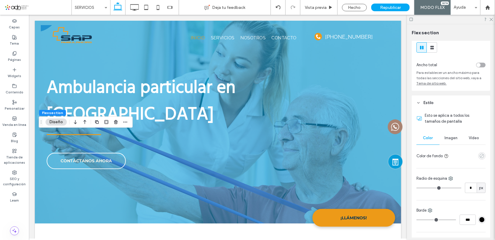
click at [479, 154] on icon "empty color" at bounding box center [481, 155] width 5 height 5
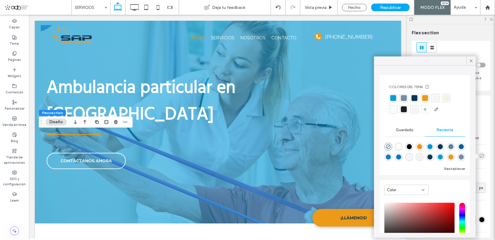
click at [413, 98] on div at bounding box center [414, 98] width 6 height 6
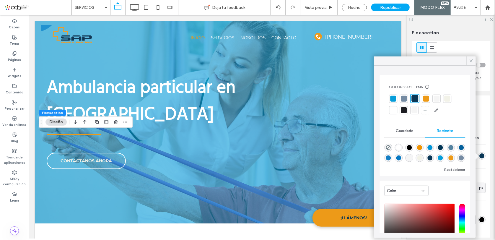
click at [472, 60] on icon at bounding box center [470, 60] width 5 height 5
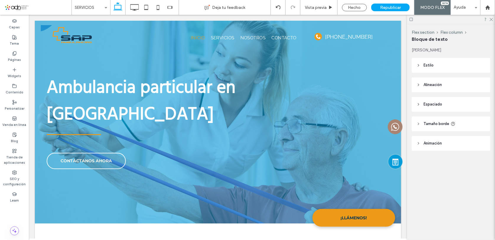
type input "****"
type input "**"
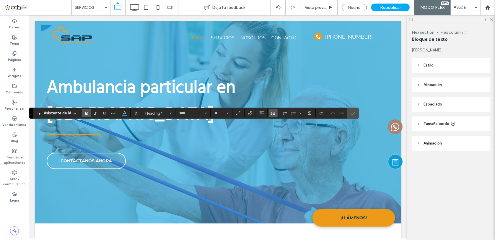
click at [272, 112] on use "Altura de la línea" at bounding box center [273, 113] width 4 height 3
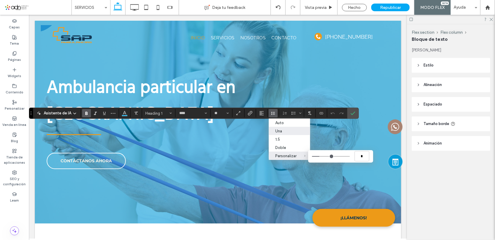
type input "***"
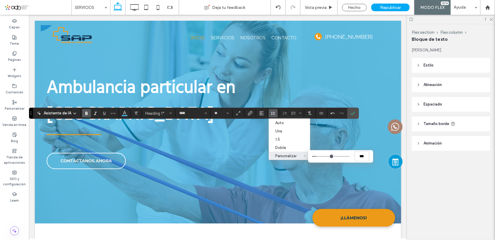
type input "***"
type input "*"
click at [319, 156] on input "Personalizar *" at bounding box center [331, 156] width 38 height 1
click at [350, 112] on icon "Confirmar" at bounding box center [352, 113] width 5 height 5
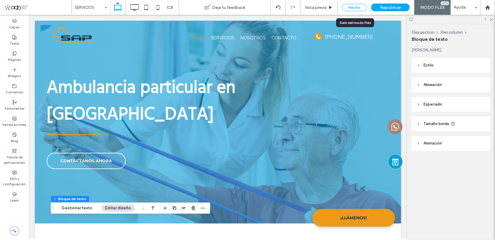
click at [347, 8] on div "Hecho" at bounding box center [354, 7] width 25 height 7
